Goal: Task Accomplishment & Management: Manage account settings

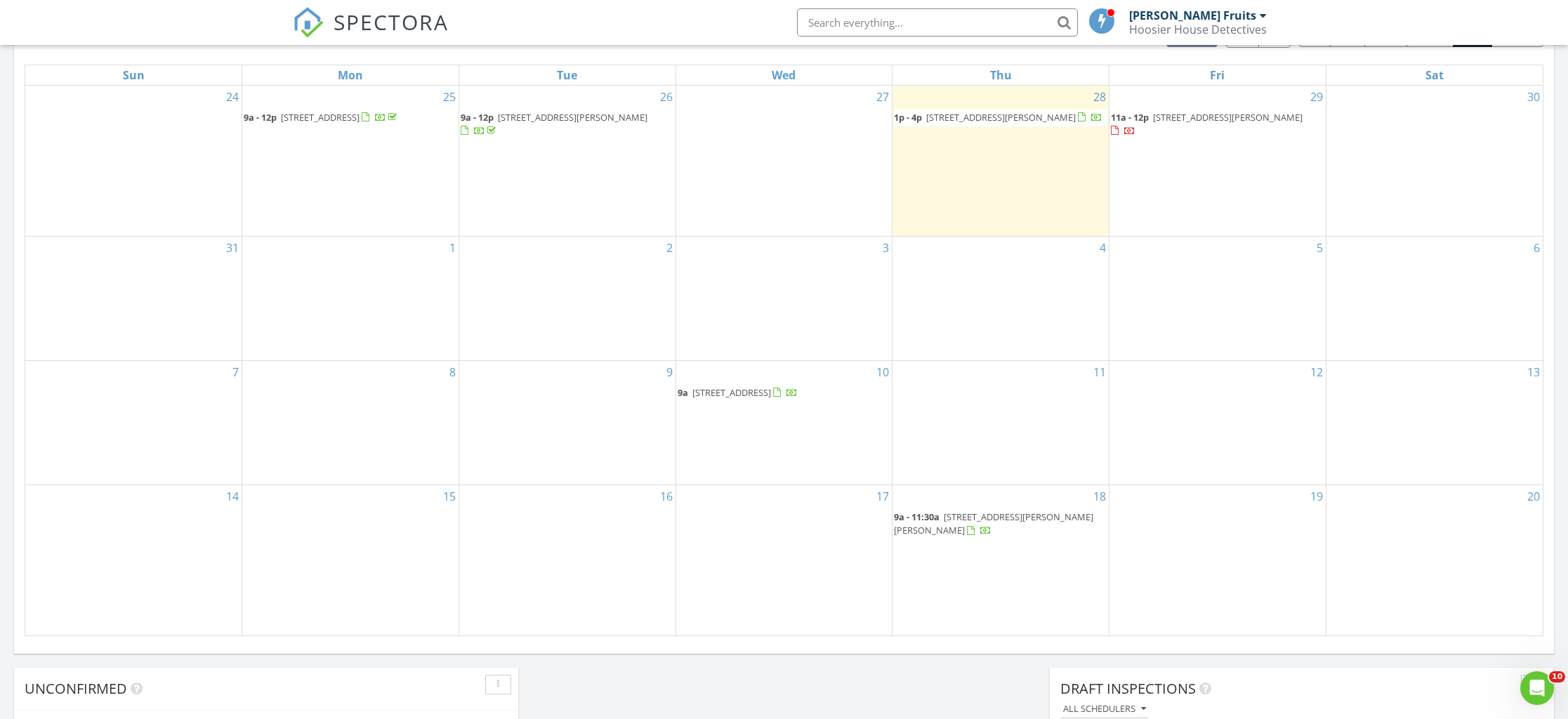
scroll to position [650, 0]
click at [515, 122] on span "1928 N D St, Elwood 46036" at bounding box center [573, 120] width 149 height 13
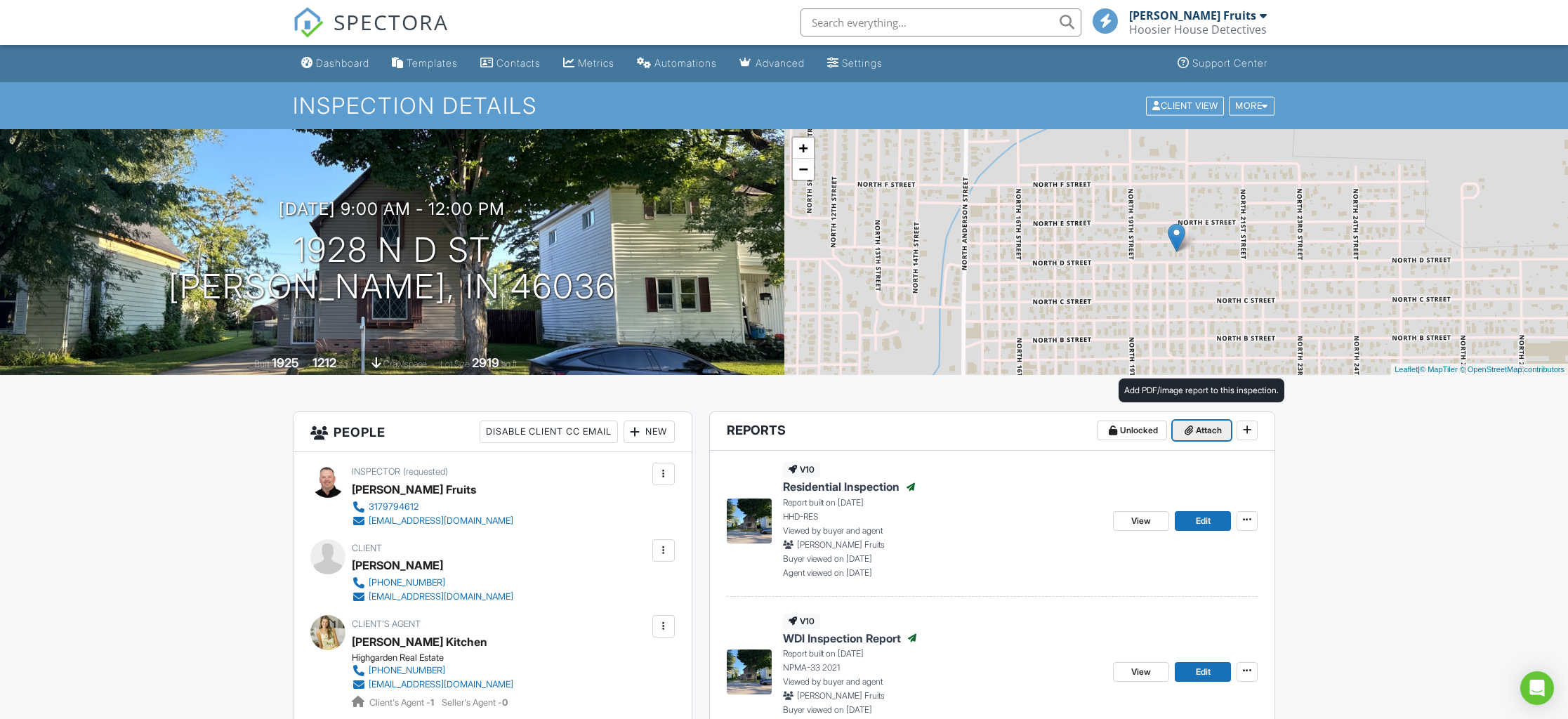
click at [1200, 429] on span "Attach" at bounding box center [1209, 430] width 26 height 14
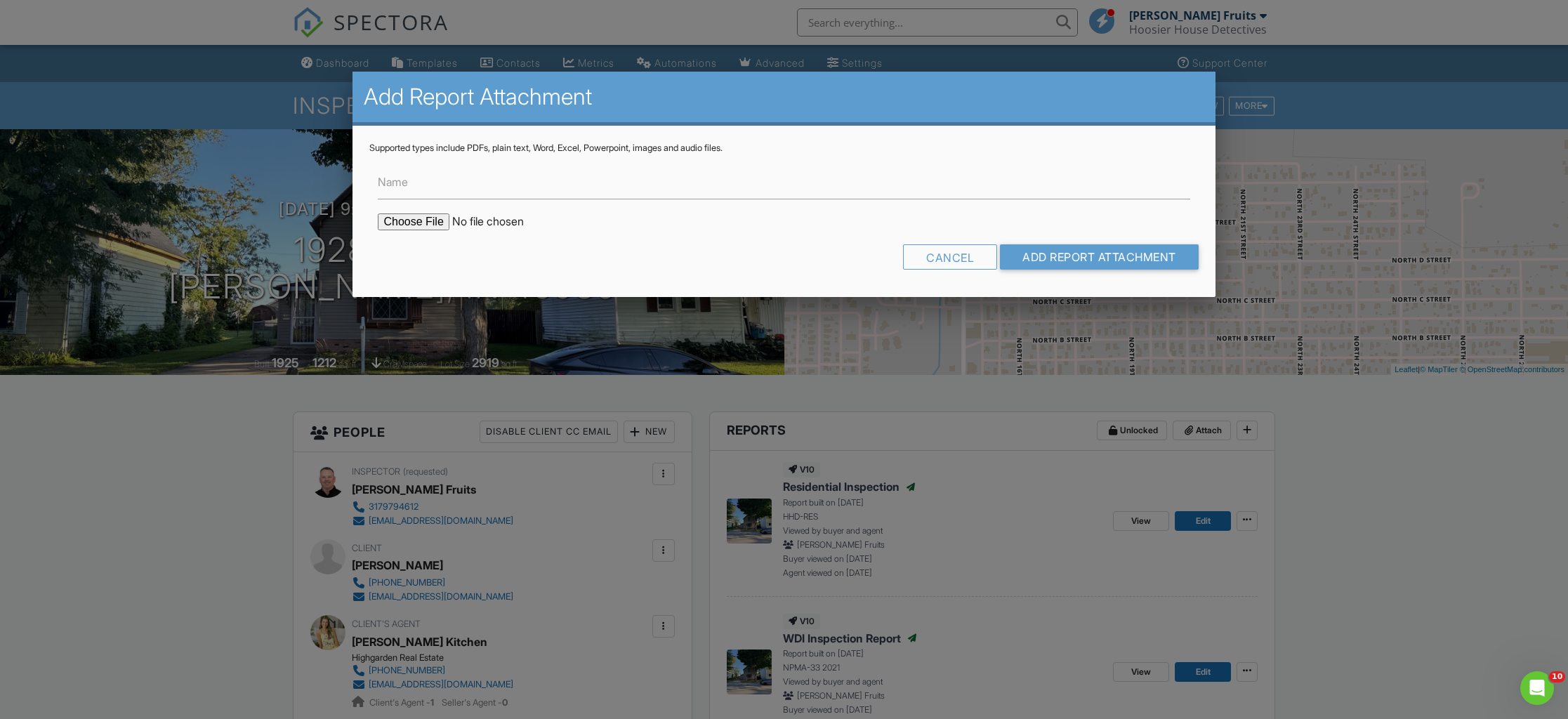
click at [435, 223] on input "file" at bounding box center [497, 222] width 239 height 17
type input "C:\fakepath\1928 NORTH D ST.pdf"
click at [1069, 256] on input "Add Report Attachment" at bounding box center [1099, 257] width 199 height 25
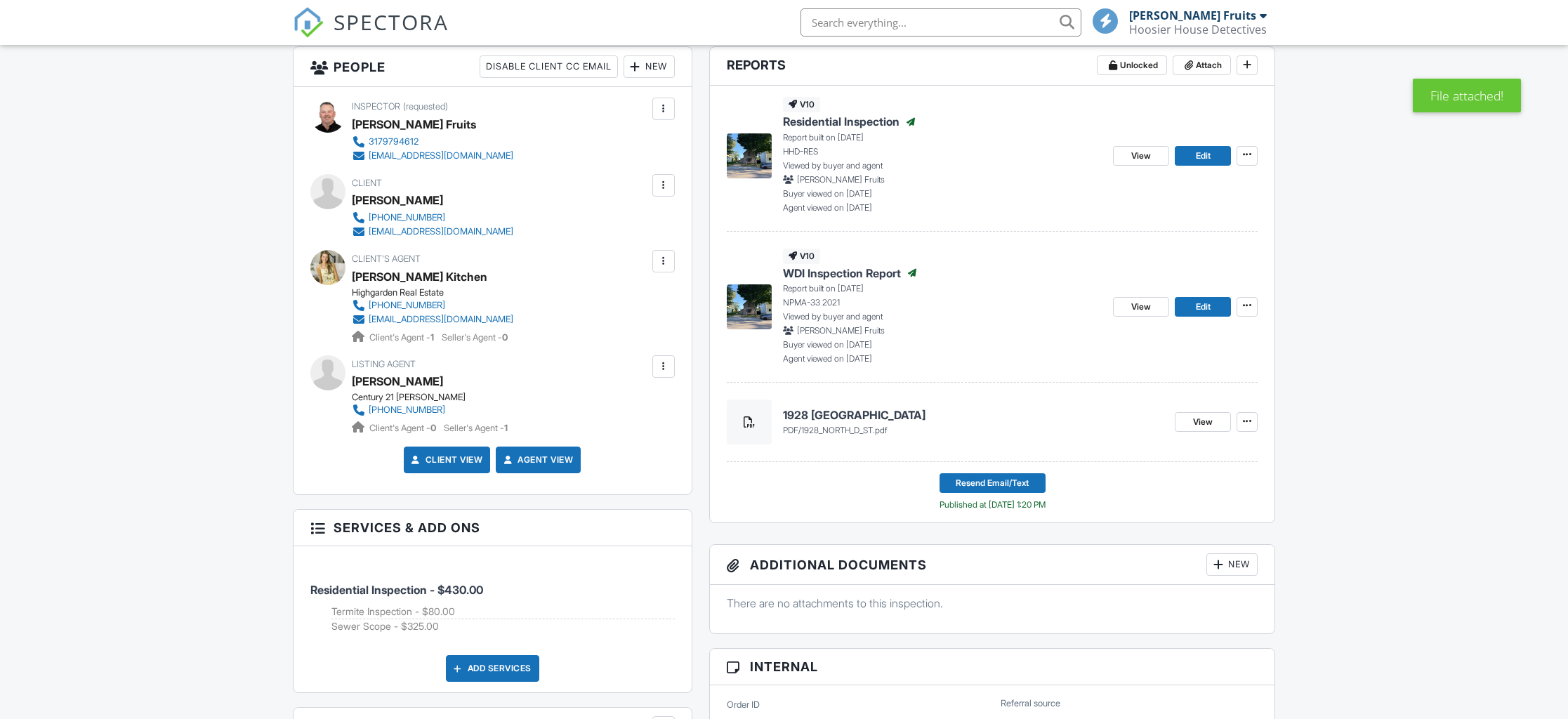
scroll to position [372, 0]
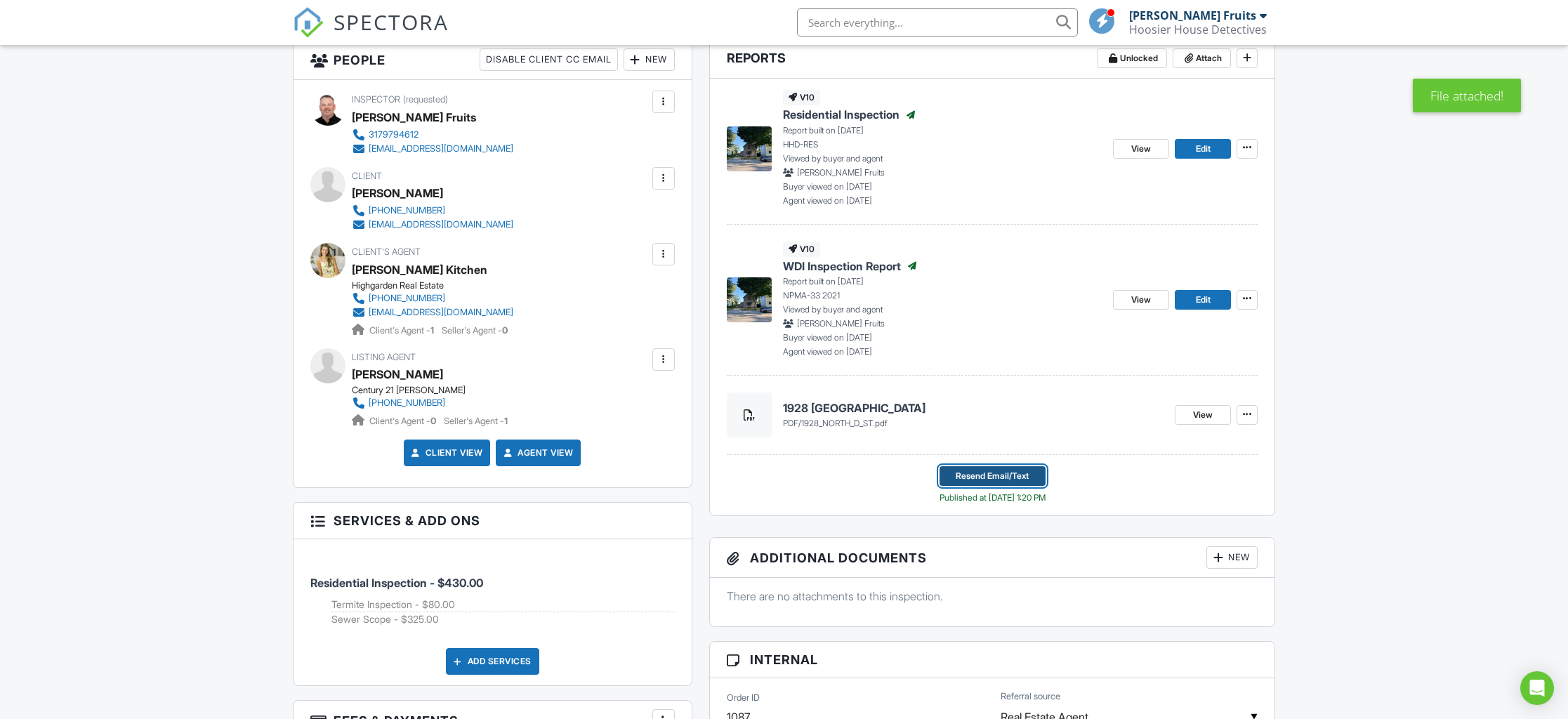
click at [1010, 479] on span "Resend Email/Text" at bounding box center [992, 475] width 73 height 14
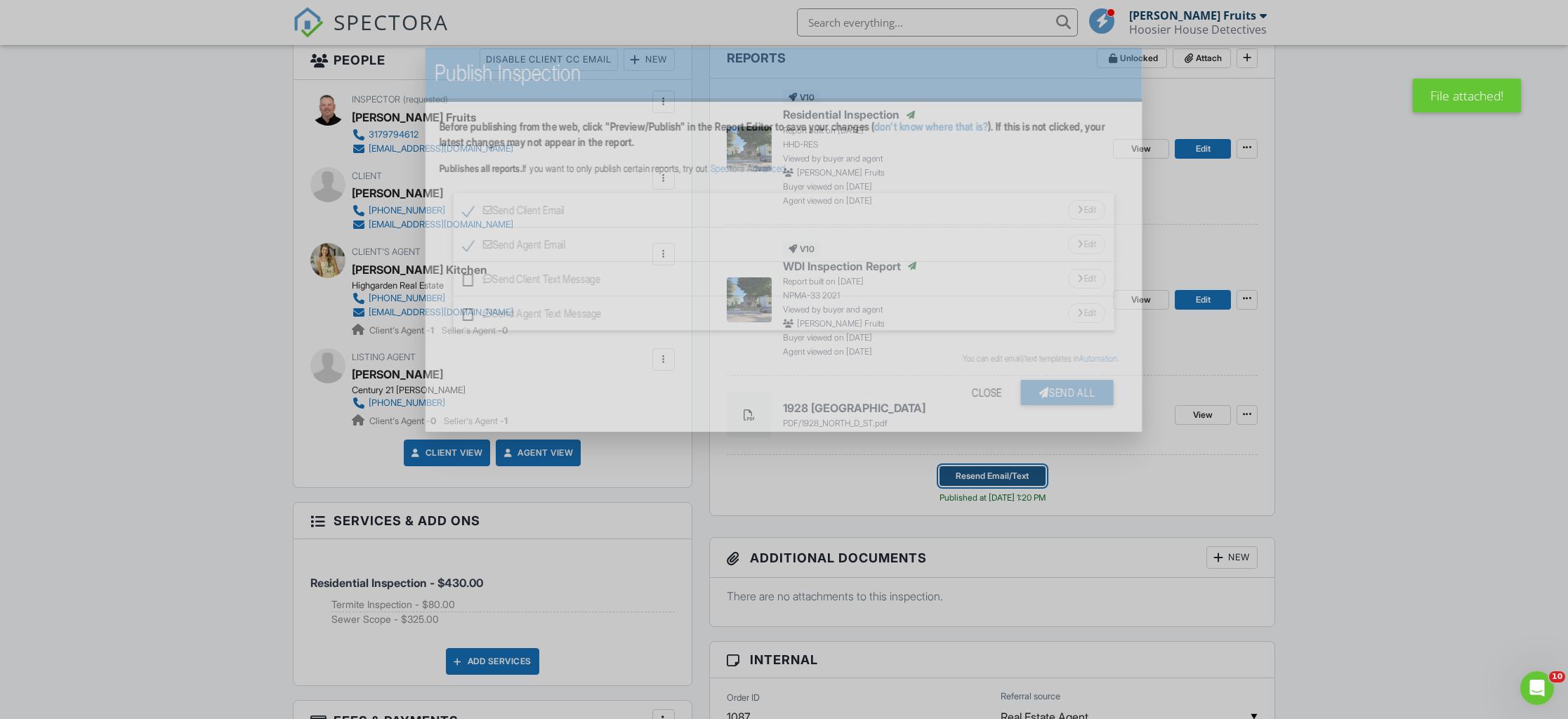
scroll to position [0, 0]
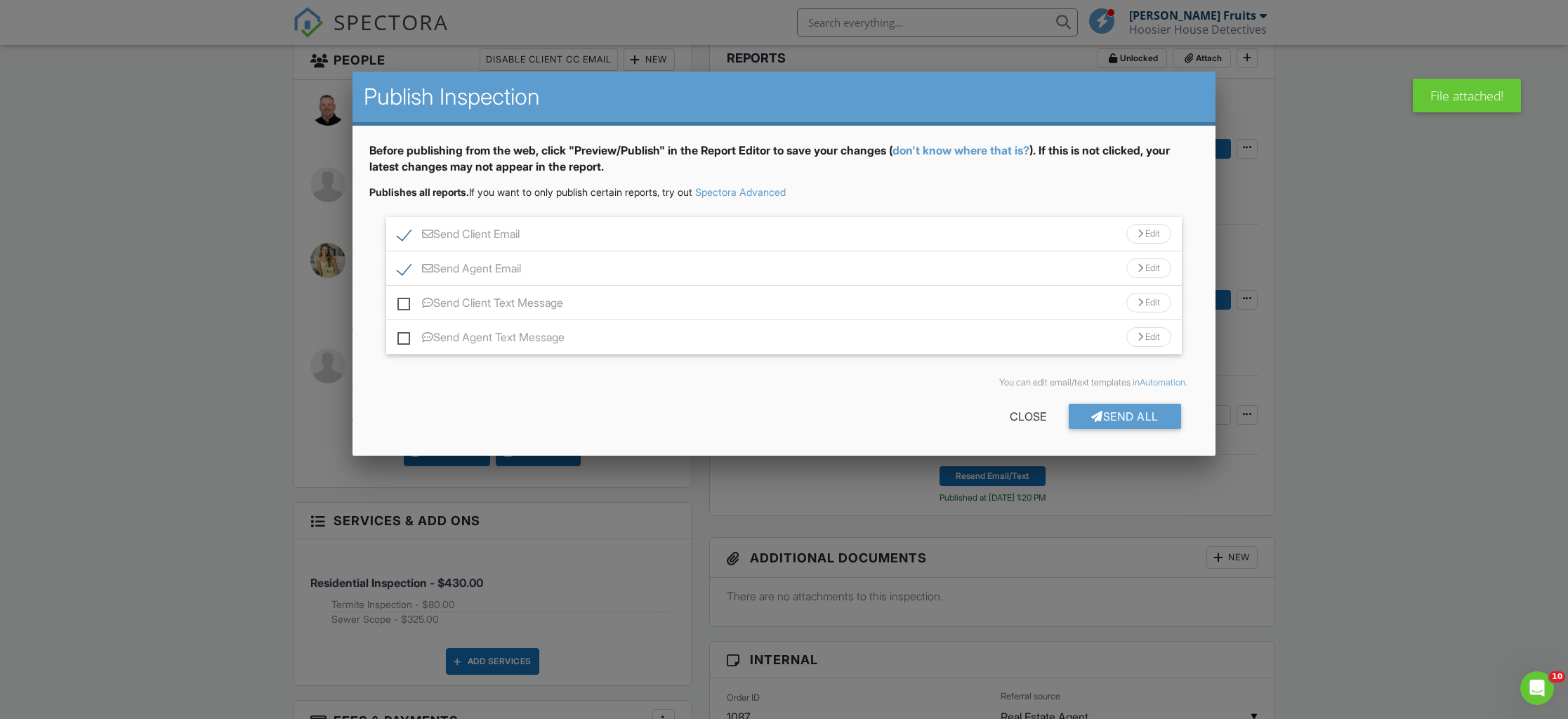
click at [409, 306] on label "Send Client Text Message" at bounding box center [480, 305] width 166 height 18
click at [406, 301] on input "Send Client Text Message" at bounding box center [401, 296] width 9 height 9
checkbox input "true"
click at [405, 343] on label "Send Agent Text Message" at bounding box center [481, 340] width 167 height 18
click at [405, 335] on input "Send Agent Text Message" at bounding box center [401, 330] width 9 height 9
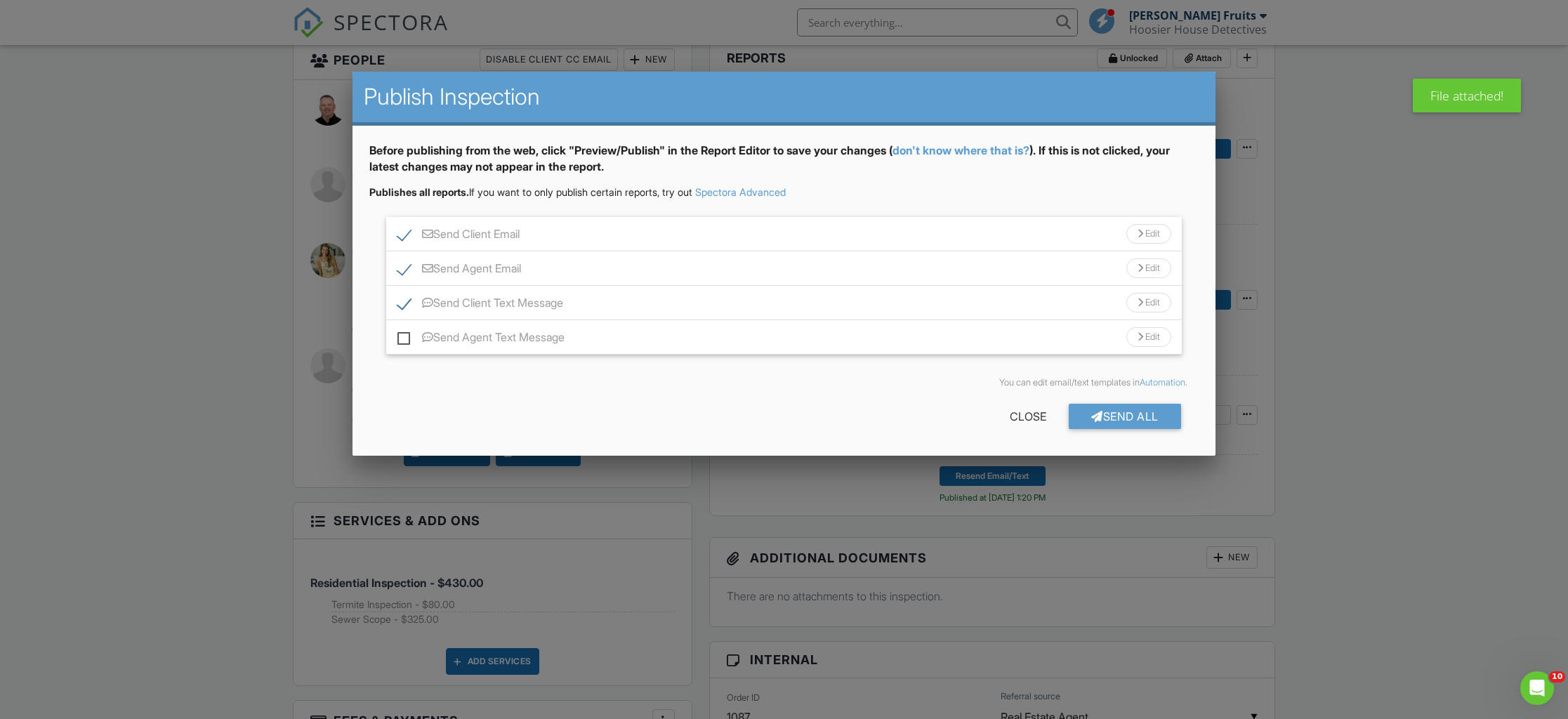
checkbox input "true"
click at [1121, 416] on div "Send All" at bounding box center [1125, 416] width 112 height 25
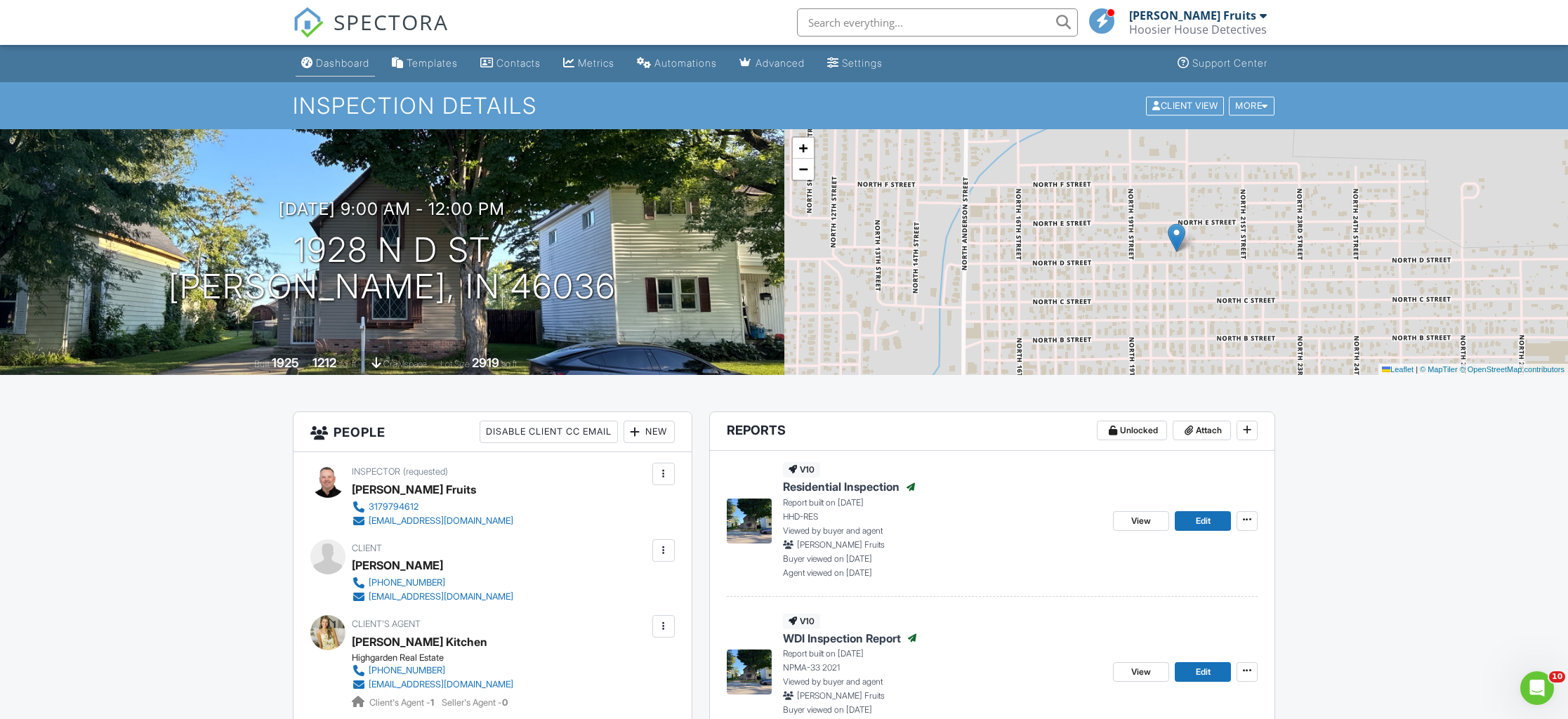
click at [348, 65] on div "Dashboard" at bounding box center [343, 63] width 54 height 12
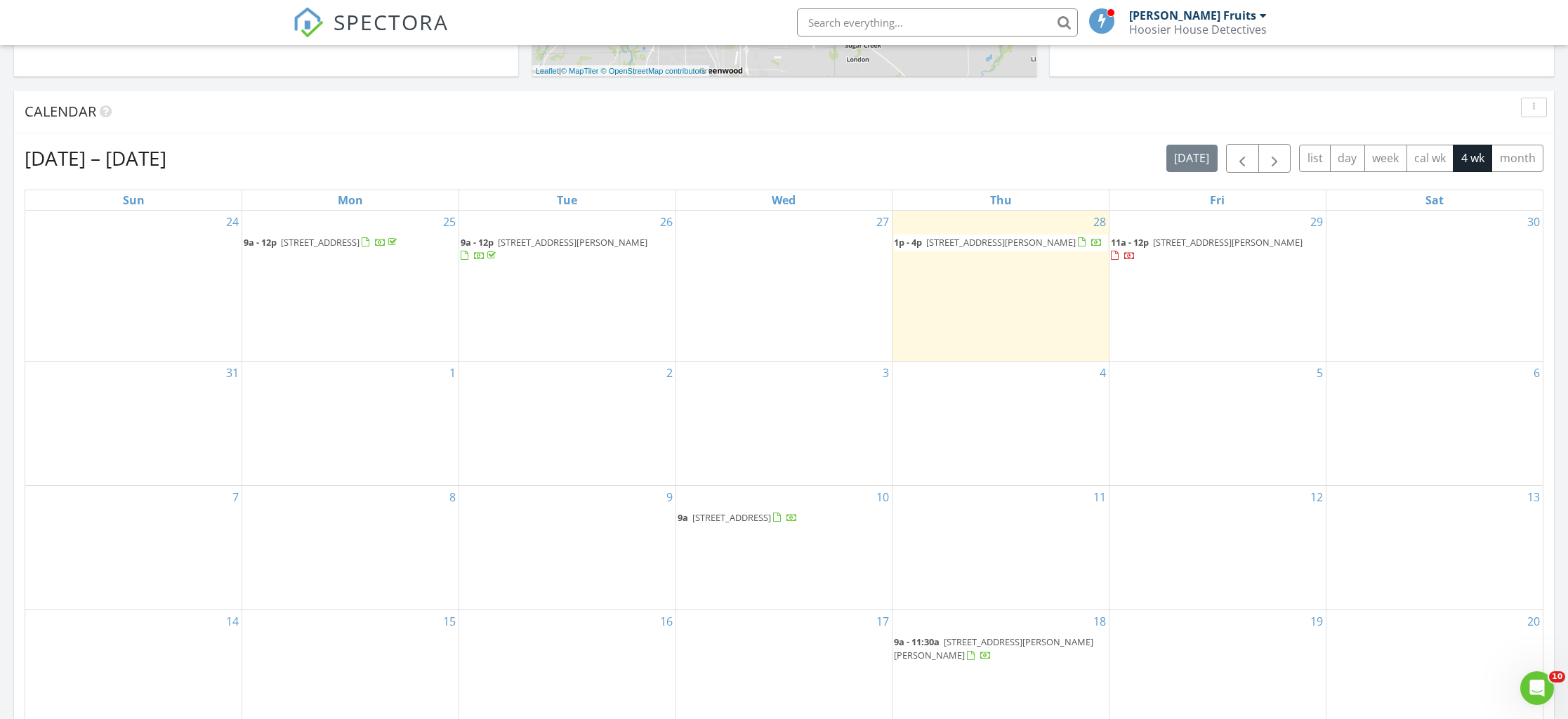
scroll to position [501, 0]
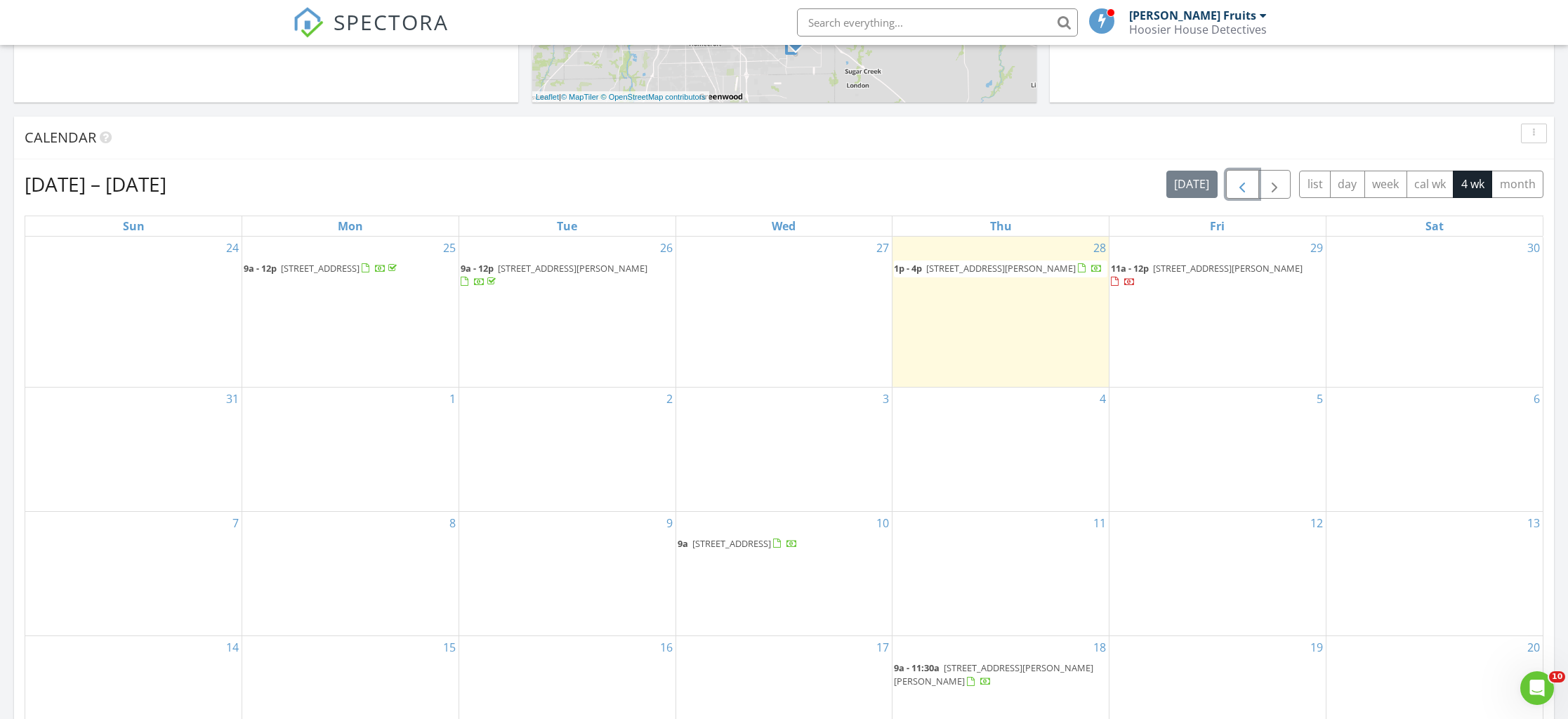
click at [1241, 186] on span "button" at bounding box center [1242, 184] width 17 height 17
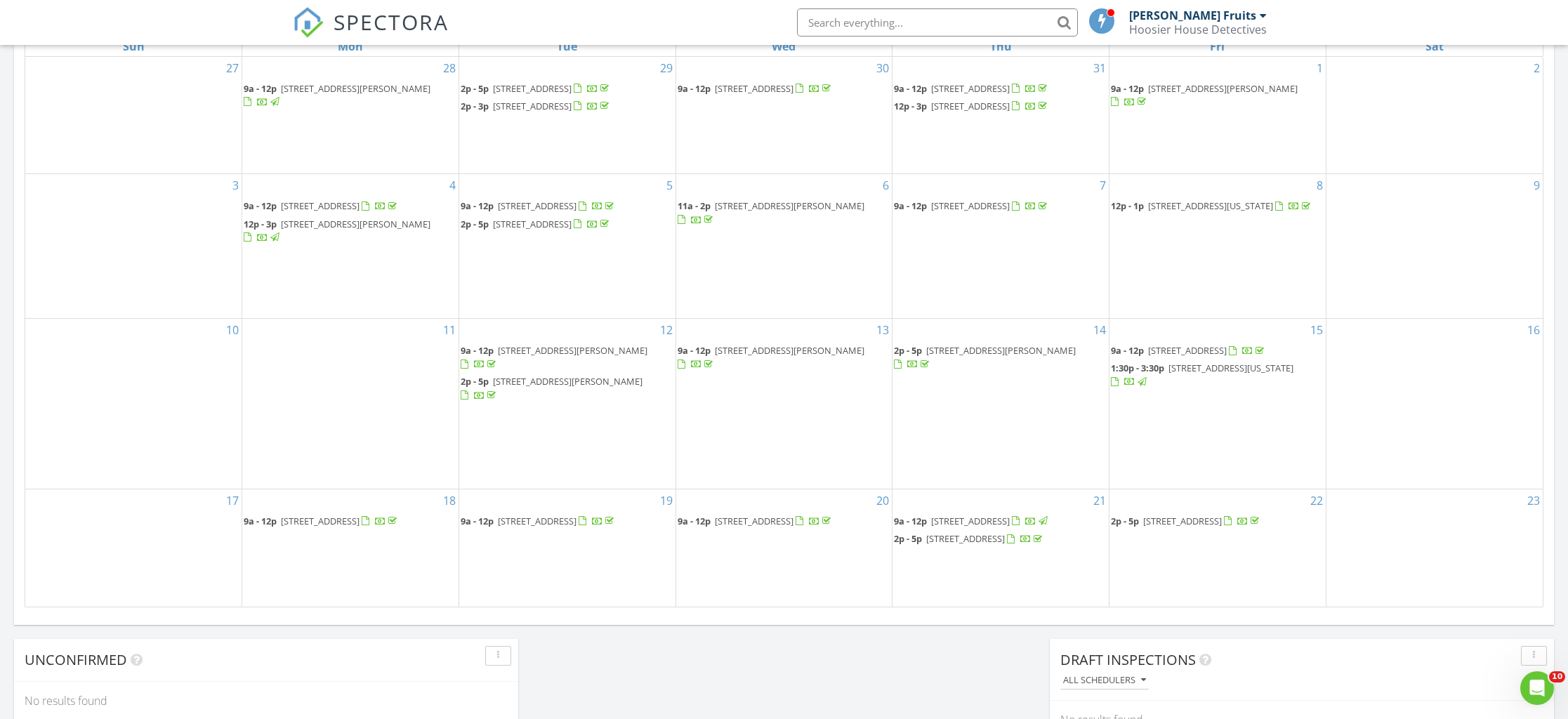
scroll to position [682, 0]
click at [1222, 519] on span "7727 Dartmouth Rd , Indianapolis 46260" at bounding box center [1182, 520] width 79 height 13
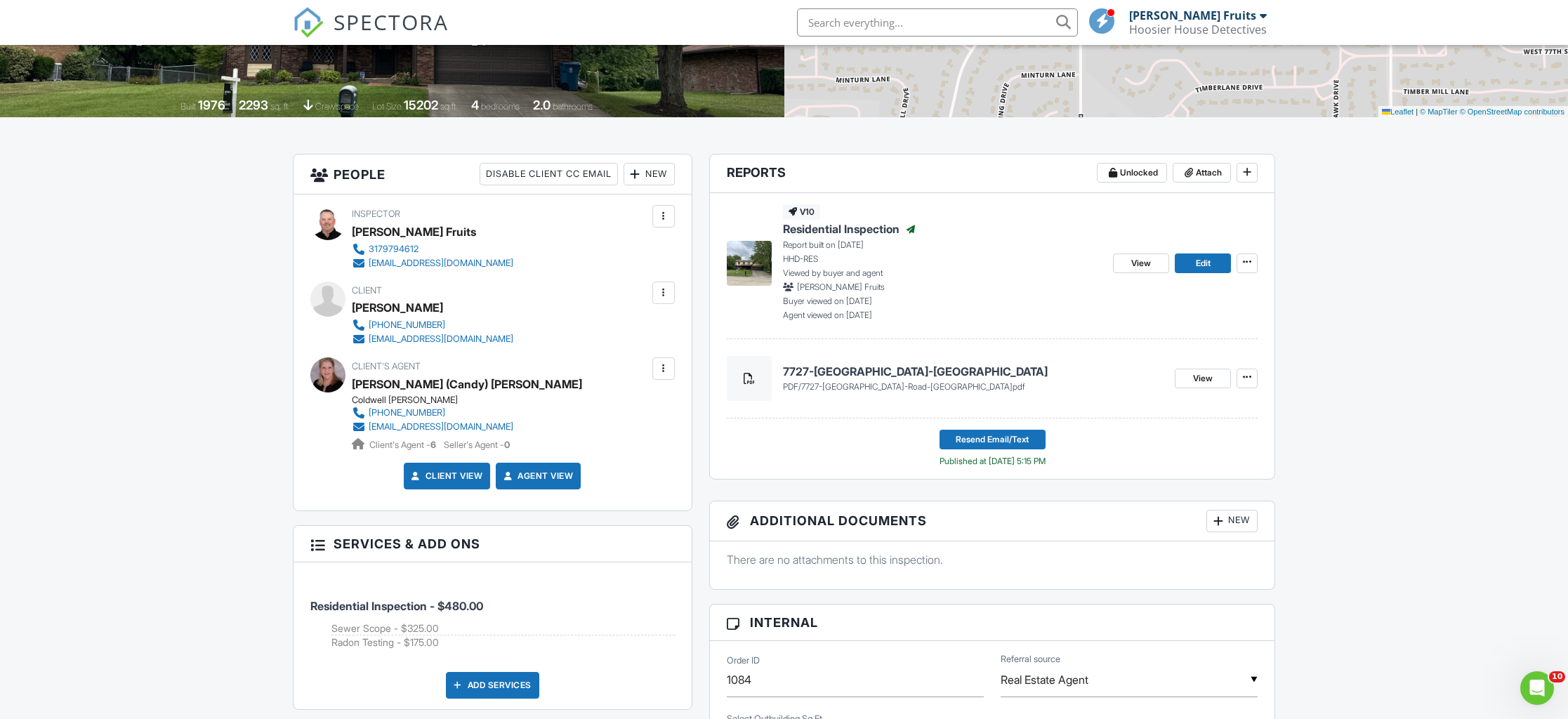
scroll to position [269, 0]
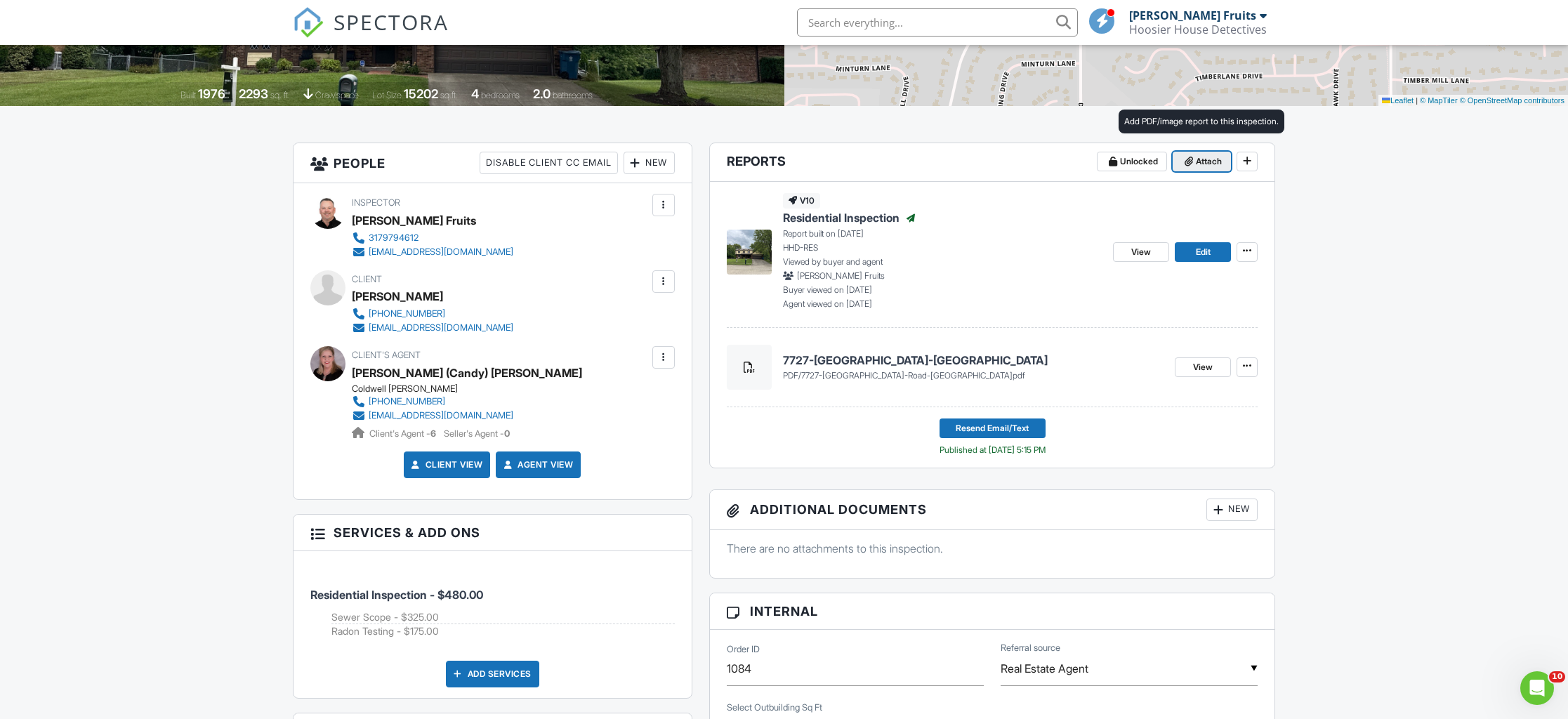
click at [1193, 158] on span at bounding box center [1189, 161] width 14 height 14
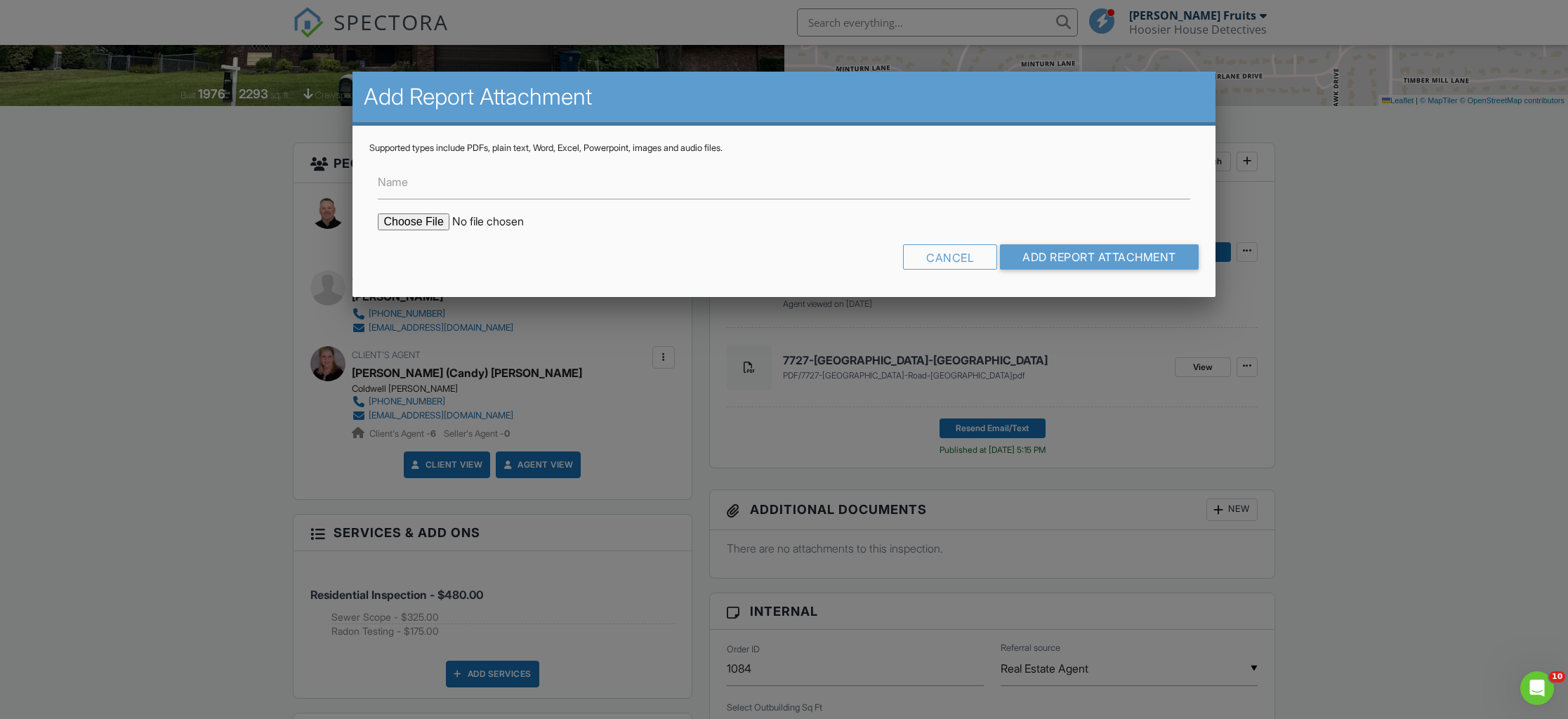
click at [428, 223] on input "file" at bounding box center [497, 222] width 239 height 17
type input "C:\fakepath\7727 DARTMOUTH RD.pdf"
click at [1093, 260] on input "Add Report Attachment" at bounding box center [1099, 257] width 199 height 25
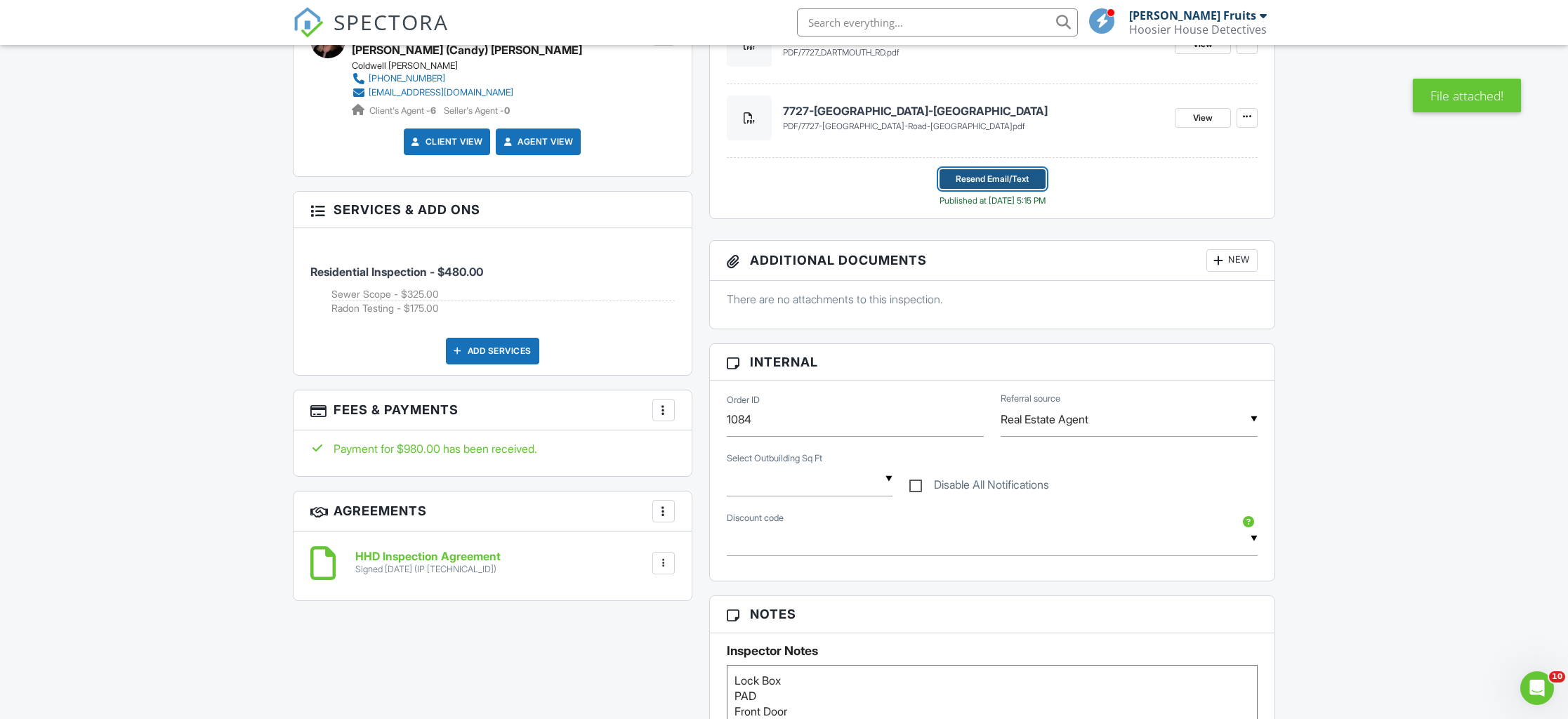
click at [997, 181] on span "Resend Email/Text" at bounding box center [992, 179] width 73 height 14
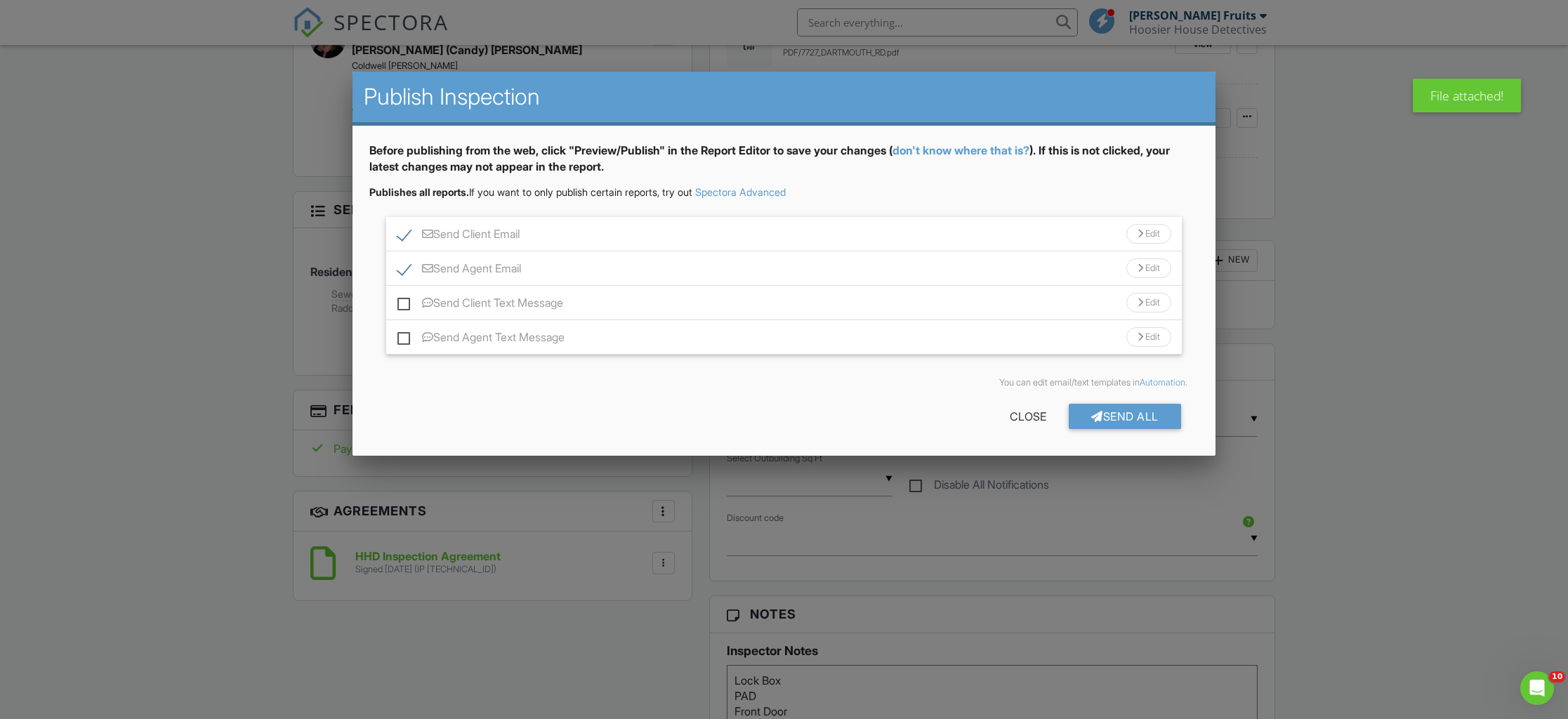
click at [406, 305] on label "Send Client Text Message" at bounding box center [480, 305] width 166 height 18
click at [406, 301] on input "Send Client Text Message" at bounding box center [401, 296] width 9 height 9
checkbox input "true"
click at [401, 336] on label "Send Agent Text Message" at bounding box center [481, 340] width 167 height 18
click at [401, 335] on input "Send Agent Text Message" at bounding box center [401, 330] width 9 height 9
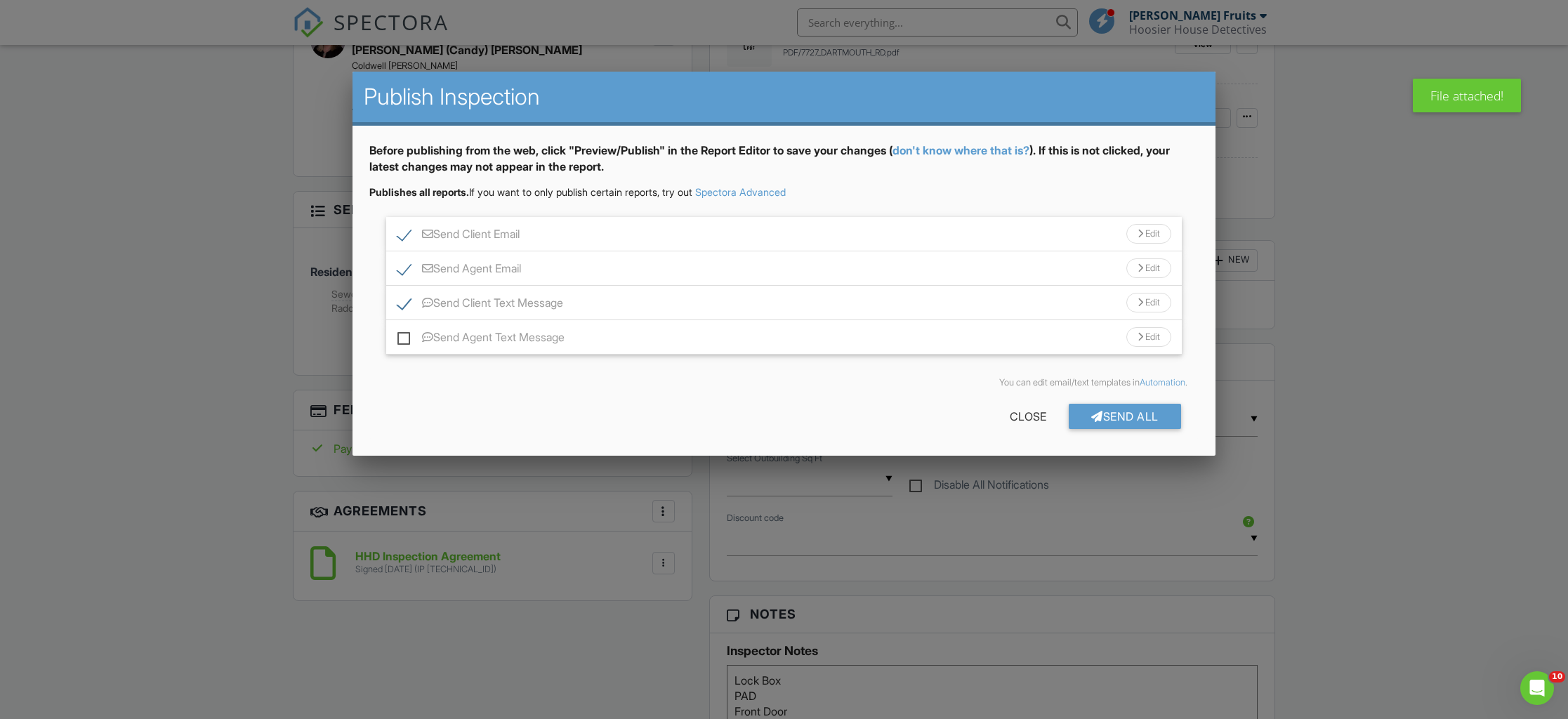
checkbox input "true"
click at [1095, 412] on div at bounding box center [1097, 417] width 12 height 11
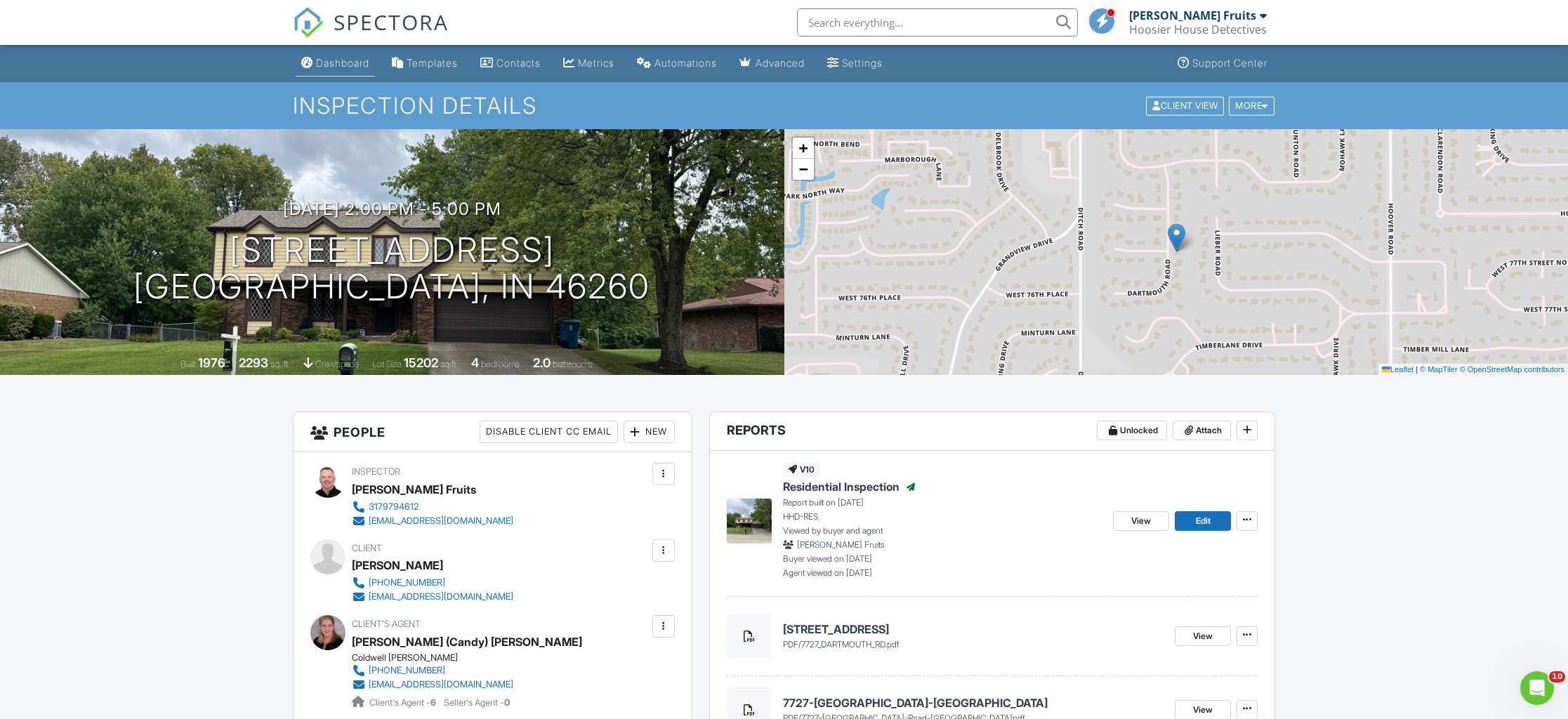
click at [355, 65] on div "Dashboard" at bounding box center [343, 63] width 54 height 12
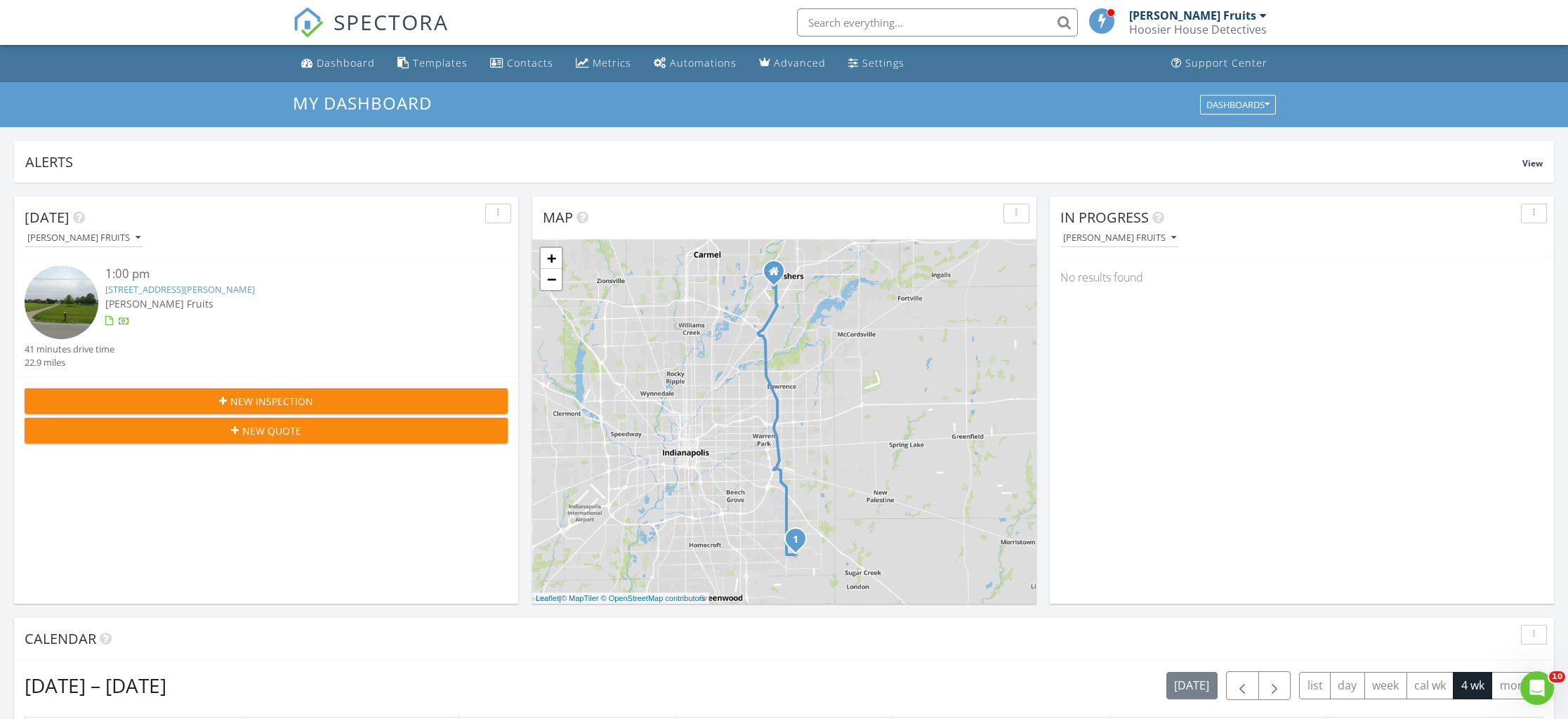
click at [1254, 15] on div "[PERSON_NAME] Fruits" at bounding box center [1193, 15] width 127 height 14
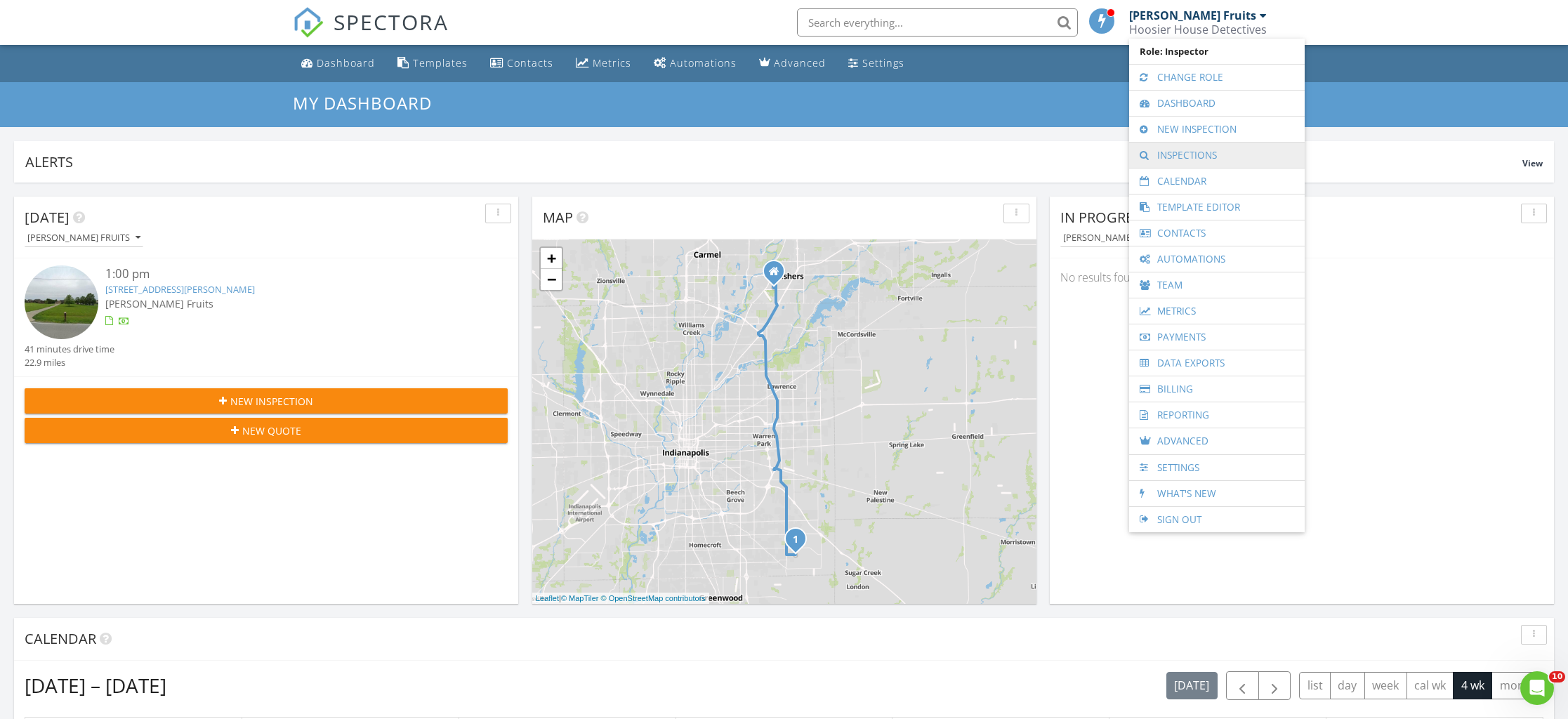
click at [1208, 154] on link "Inspections" at bounding box center [1217, 154] width 162 height 25
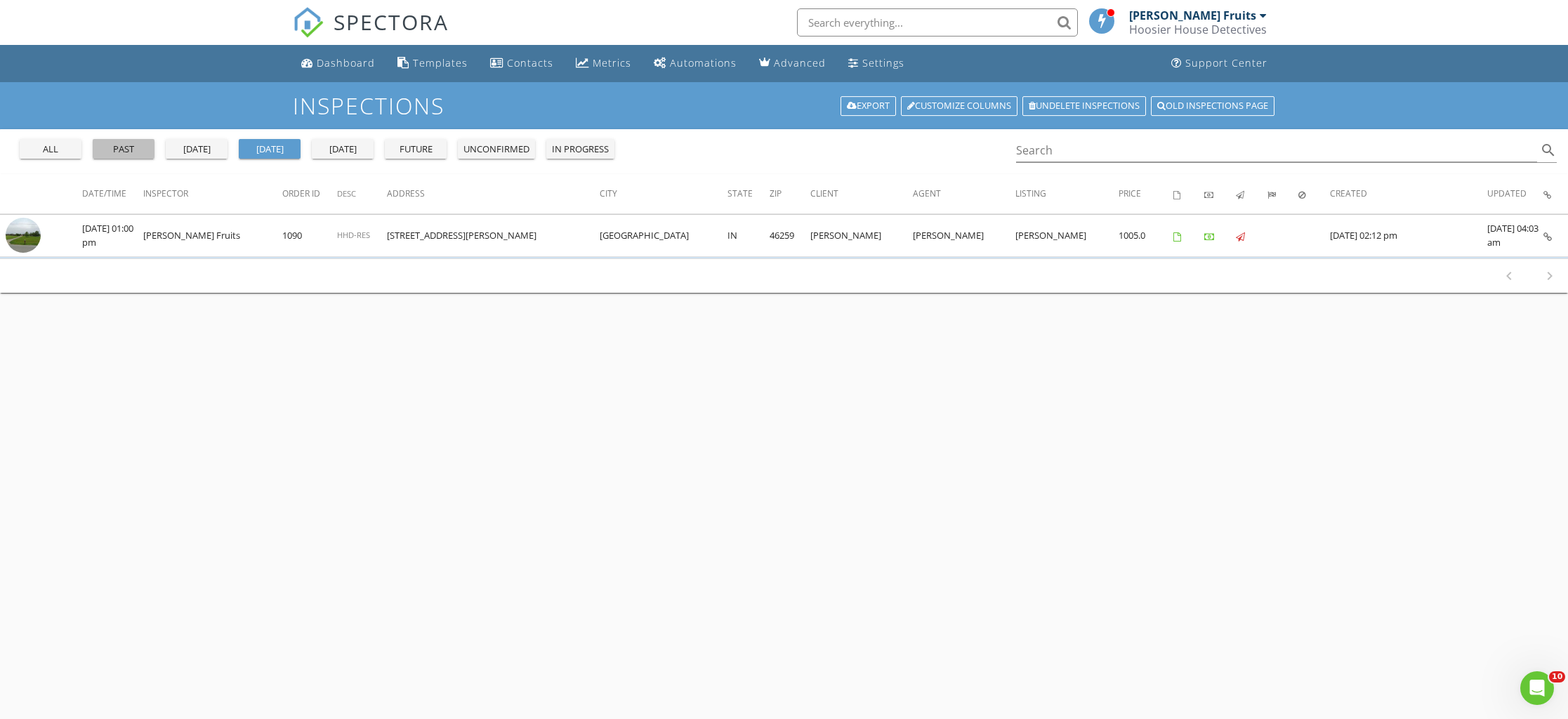
click at [118, 149] on div "past" at bounding box center [123, 149] width 50 height 14
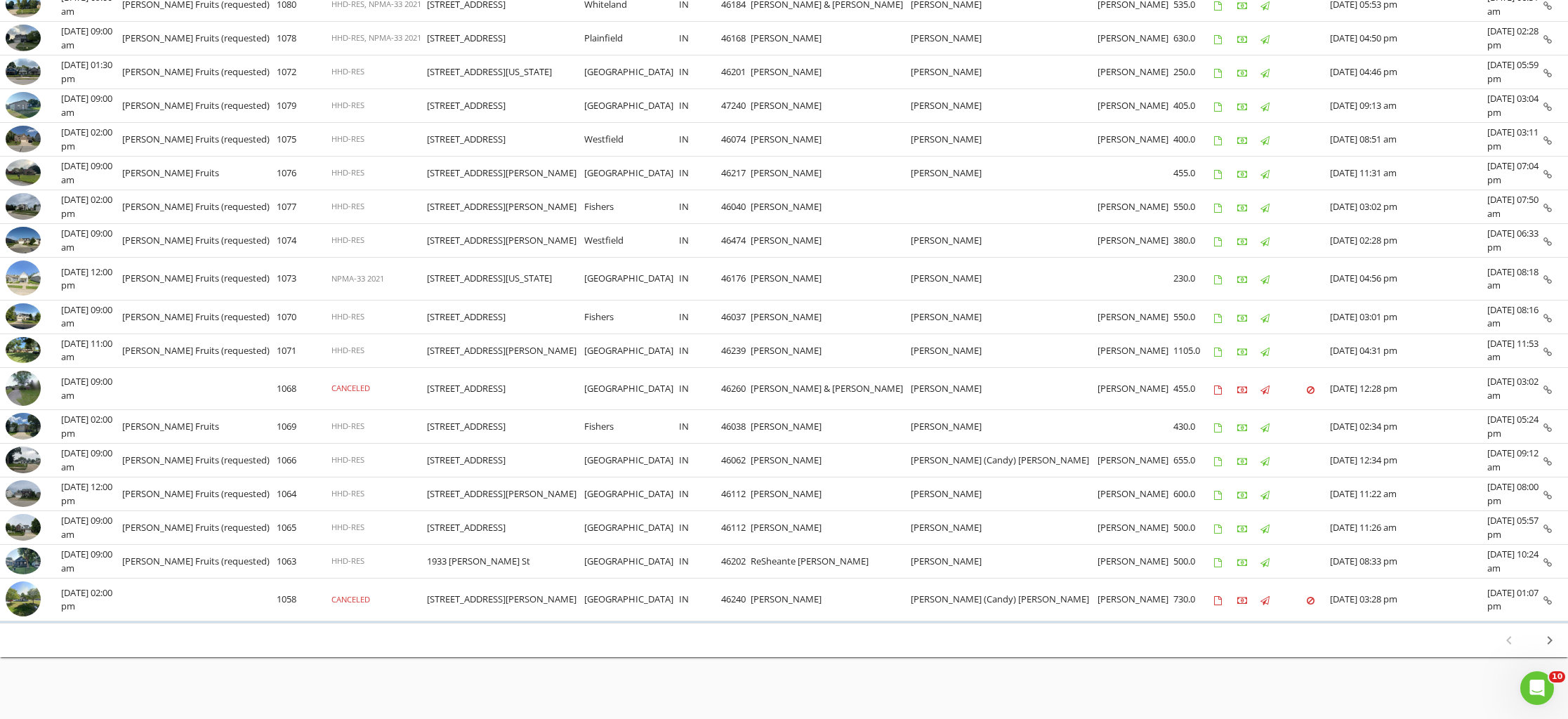
scroll to position [479, 0]
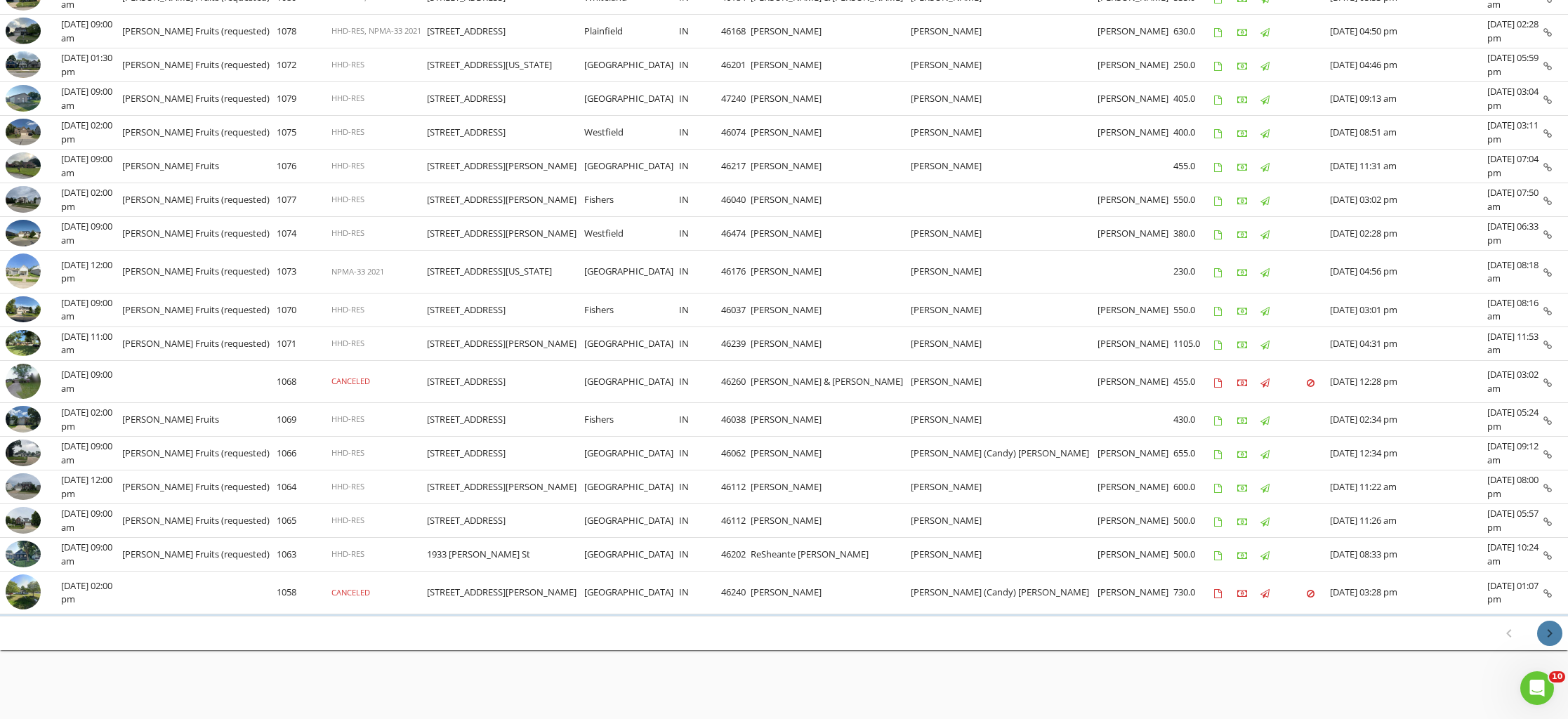
click at [1552, 627] on icon "chevron_right" at bounding box center [1549, 633] width 17 height 17
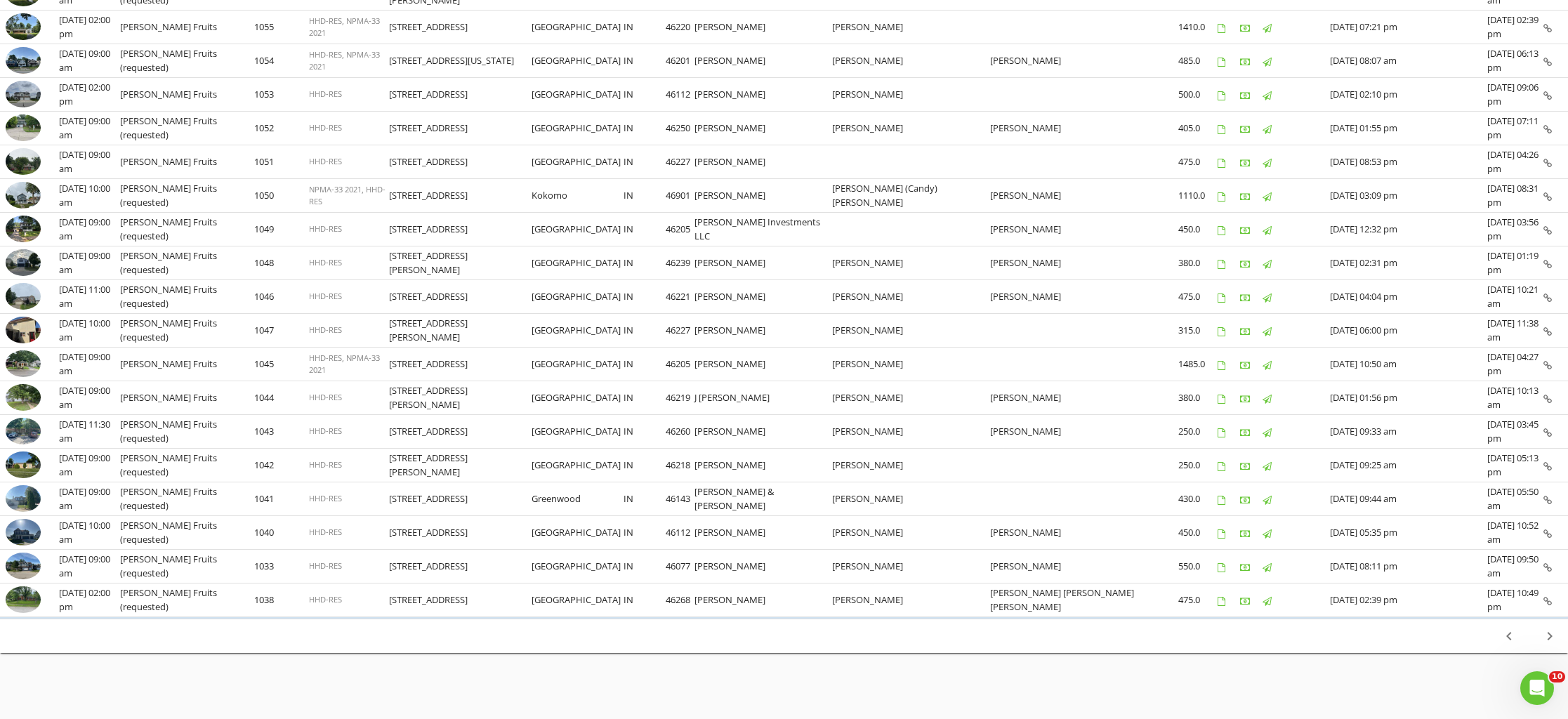
scroll to position [453, 0]
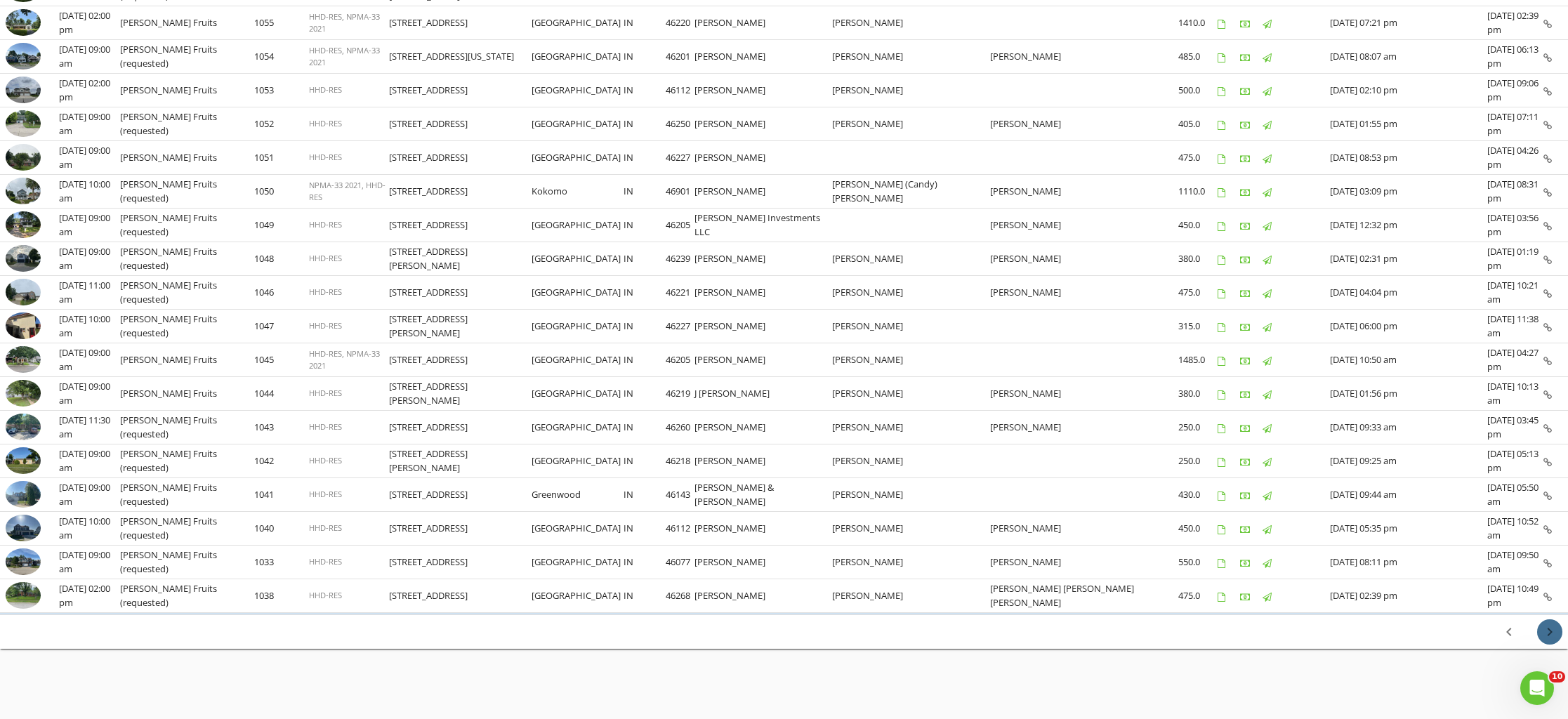
click at [1546, 632] on icon "chevron_right" at bounding box center [1549, 632] width 17 height 17
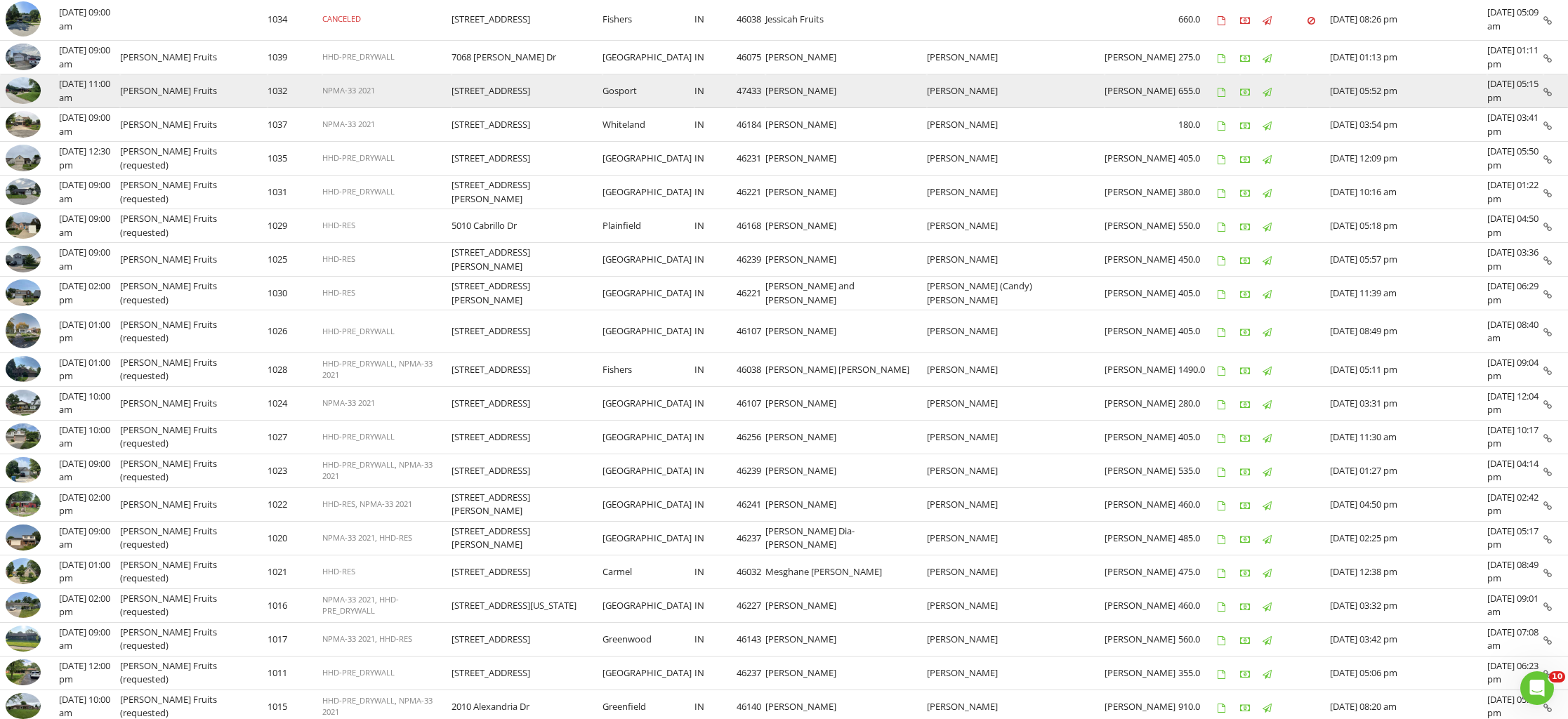
scroll to position [252, 0]
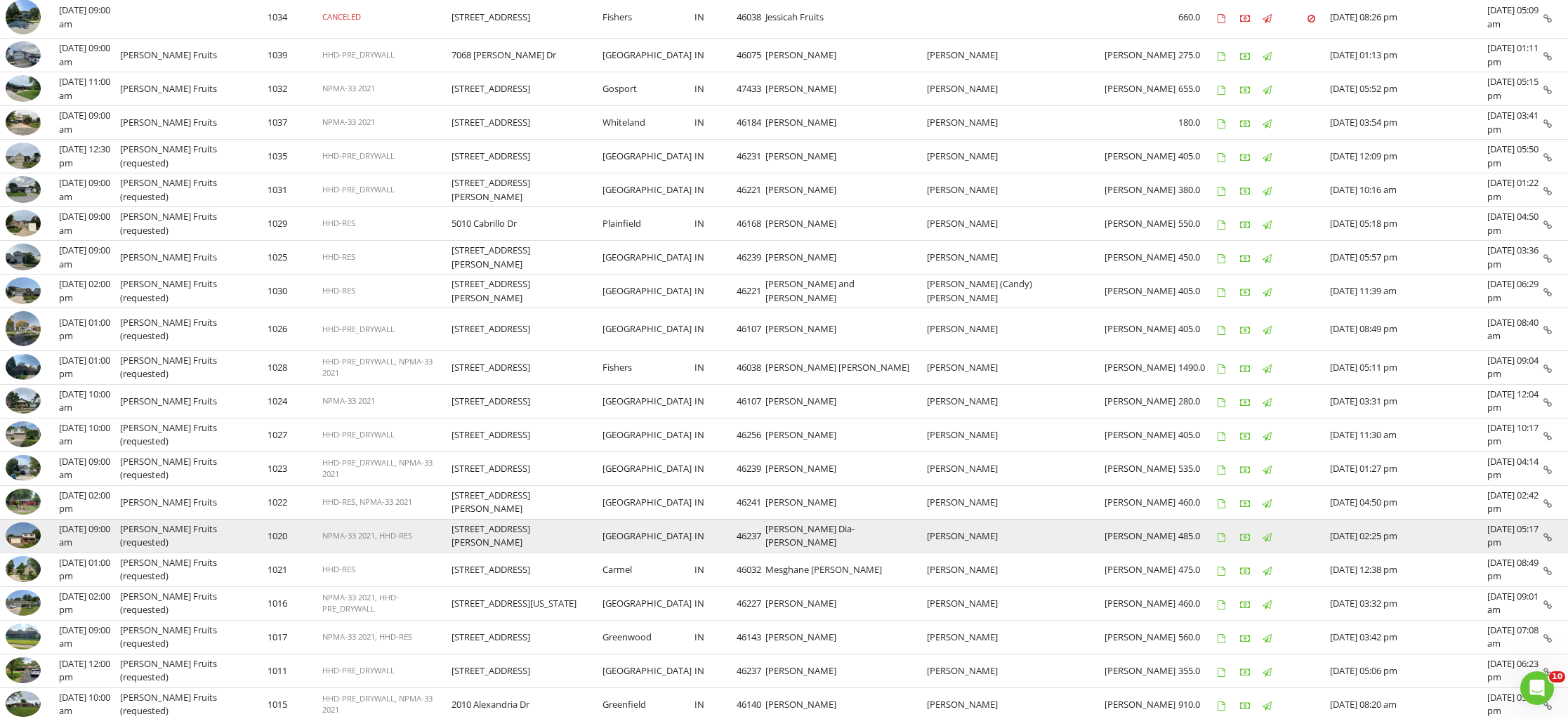
click at [29, 531] on img at bounding box center [23, 535] width 35 height 26
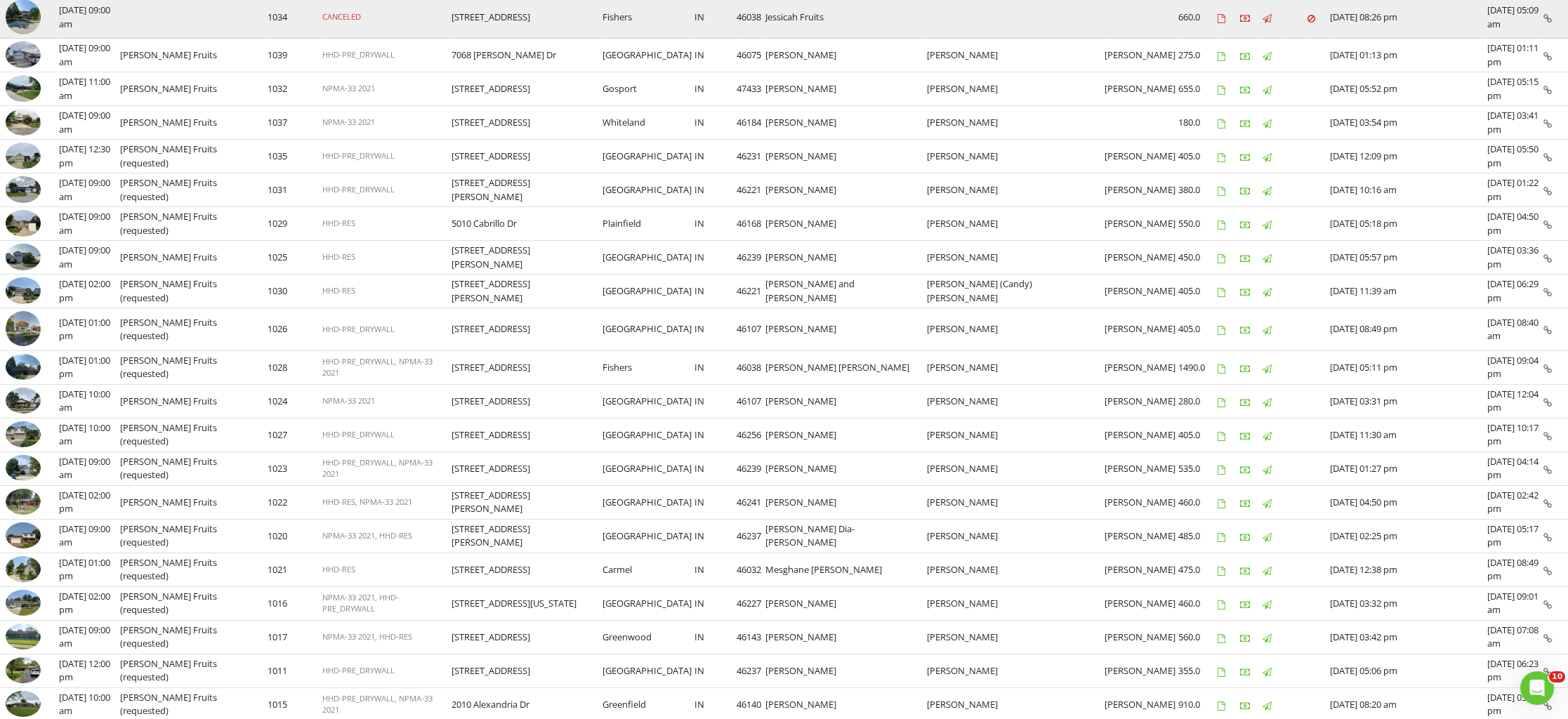
scroll to position [0, 0]
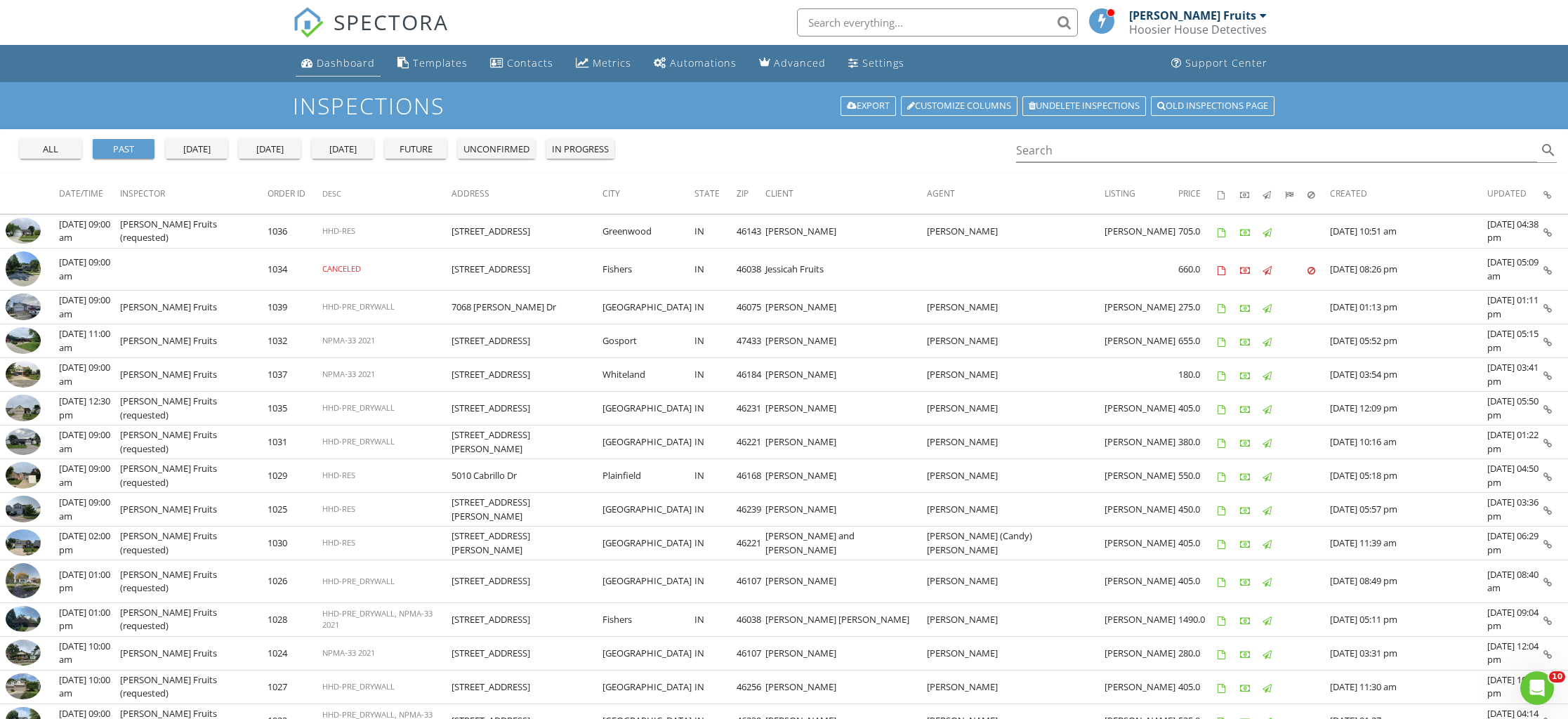
click at [332, 68] on div "Dashboard" at bounding box center [346, 63] width 58 height 13
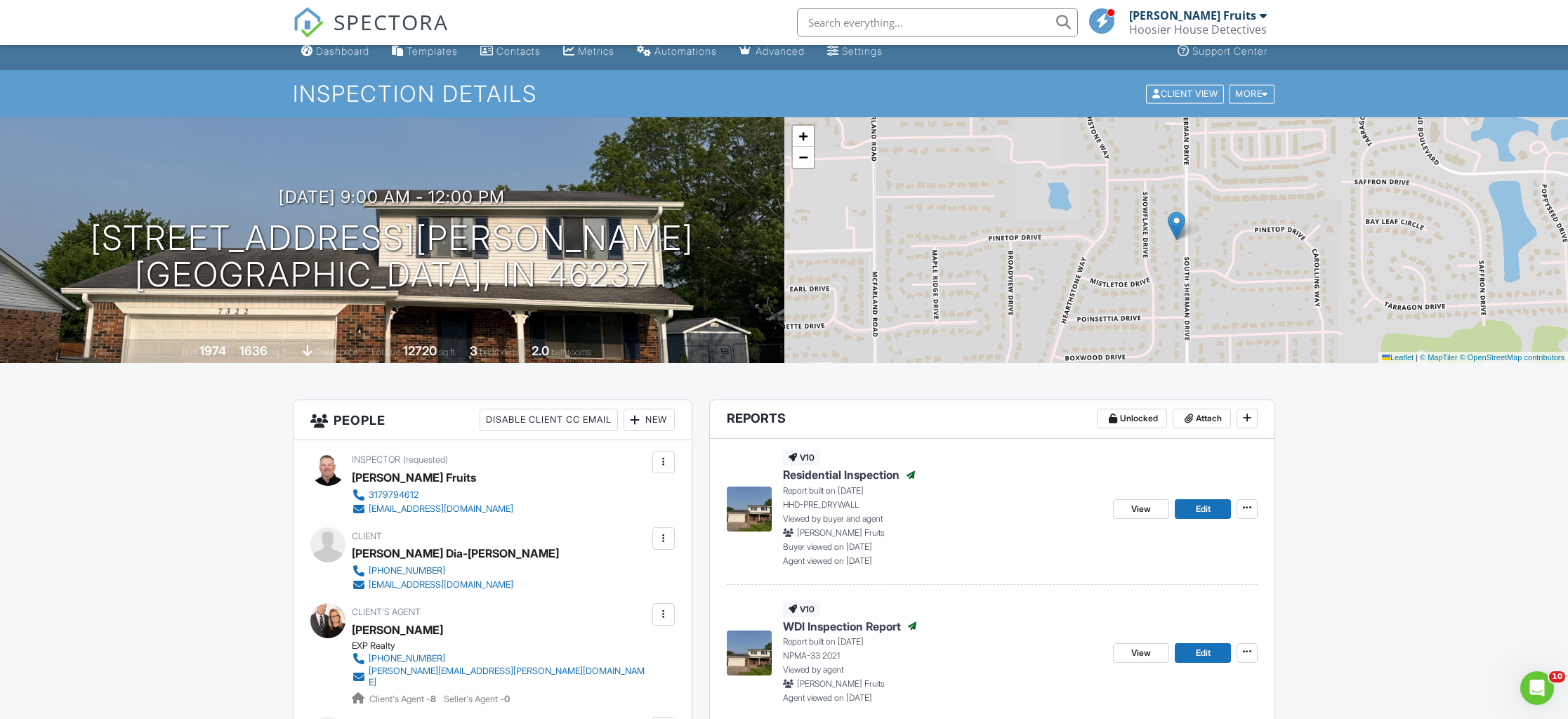
scroll to position [11, 0]
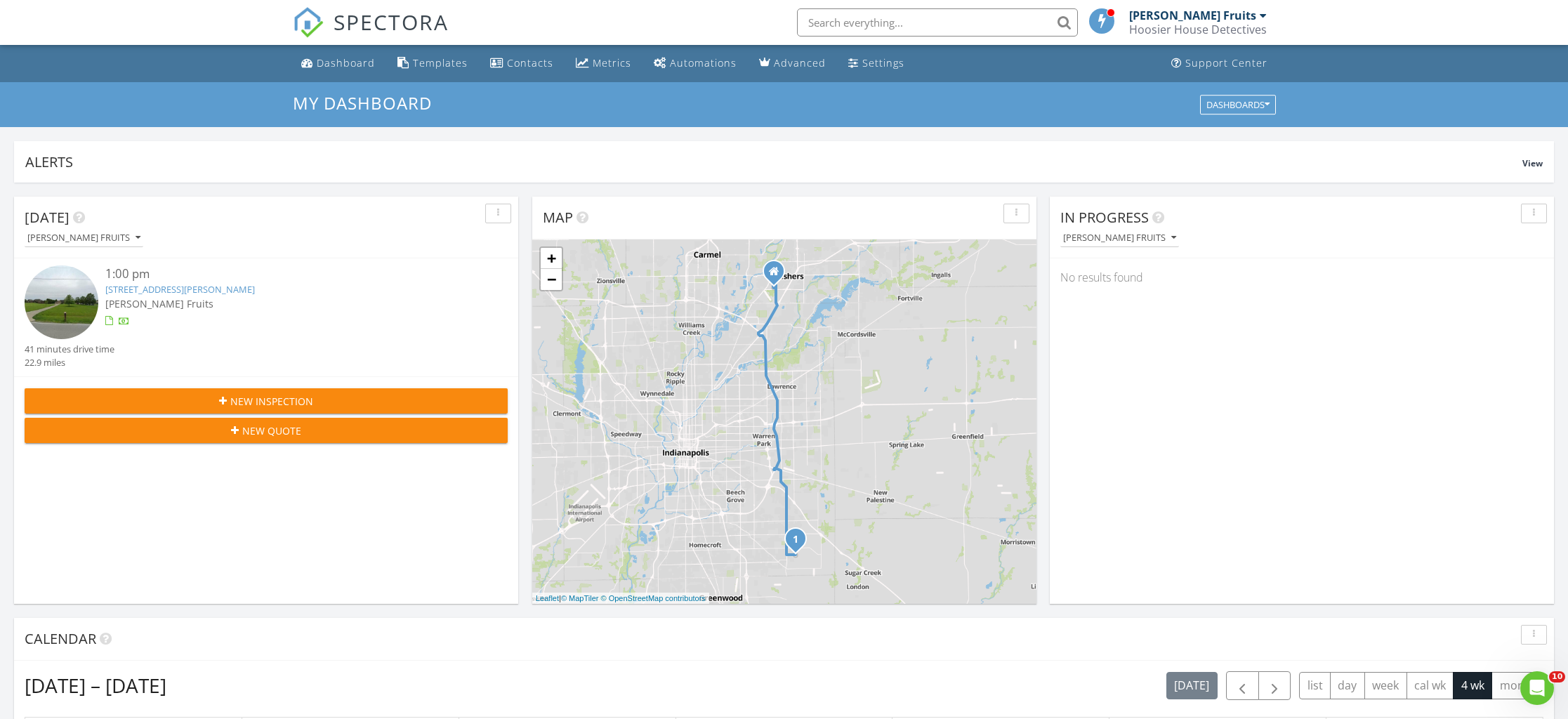
click at [187, 292] on link "[STREET_ADDRESS][PERSON_NAME]" at bounding box center [180, 289] width 149 height 13
